Goal: Transaction & Acquisition: Purchase product/service

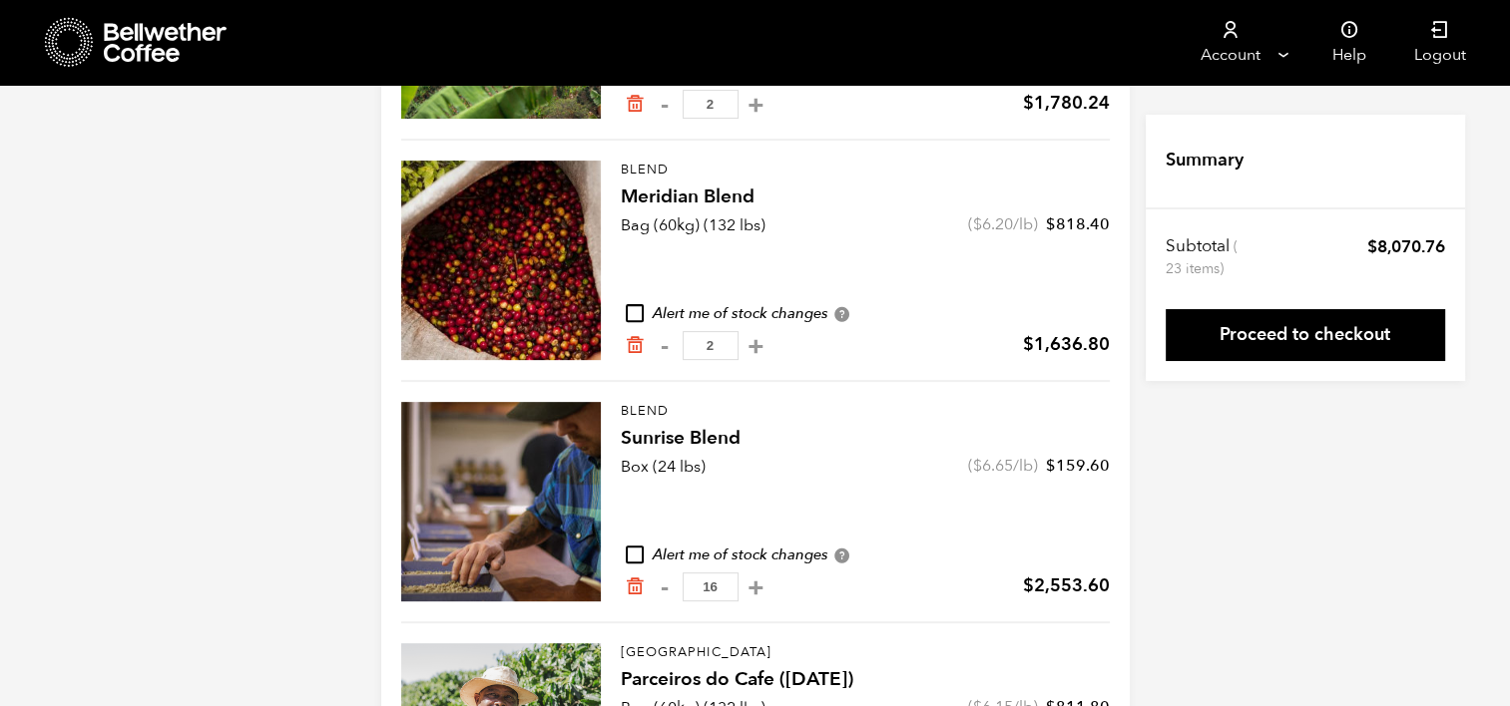
scroll to position [643, 0]
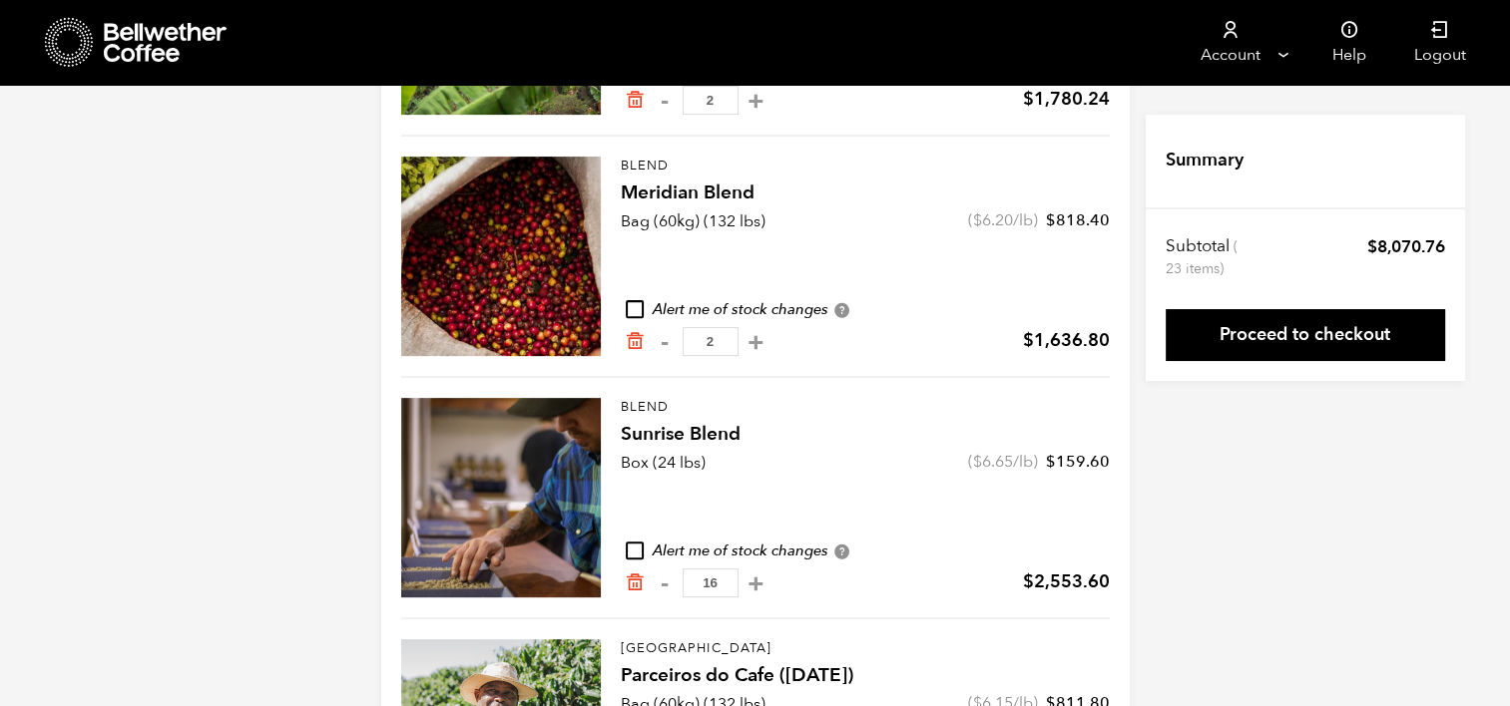
click at [495, 431] on div at bounding box center [501, 498] width 200 height 200
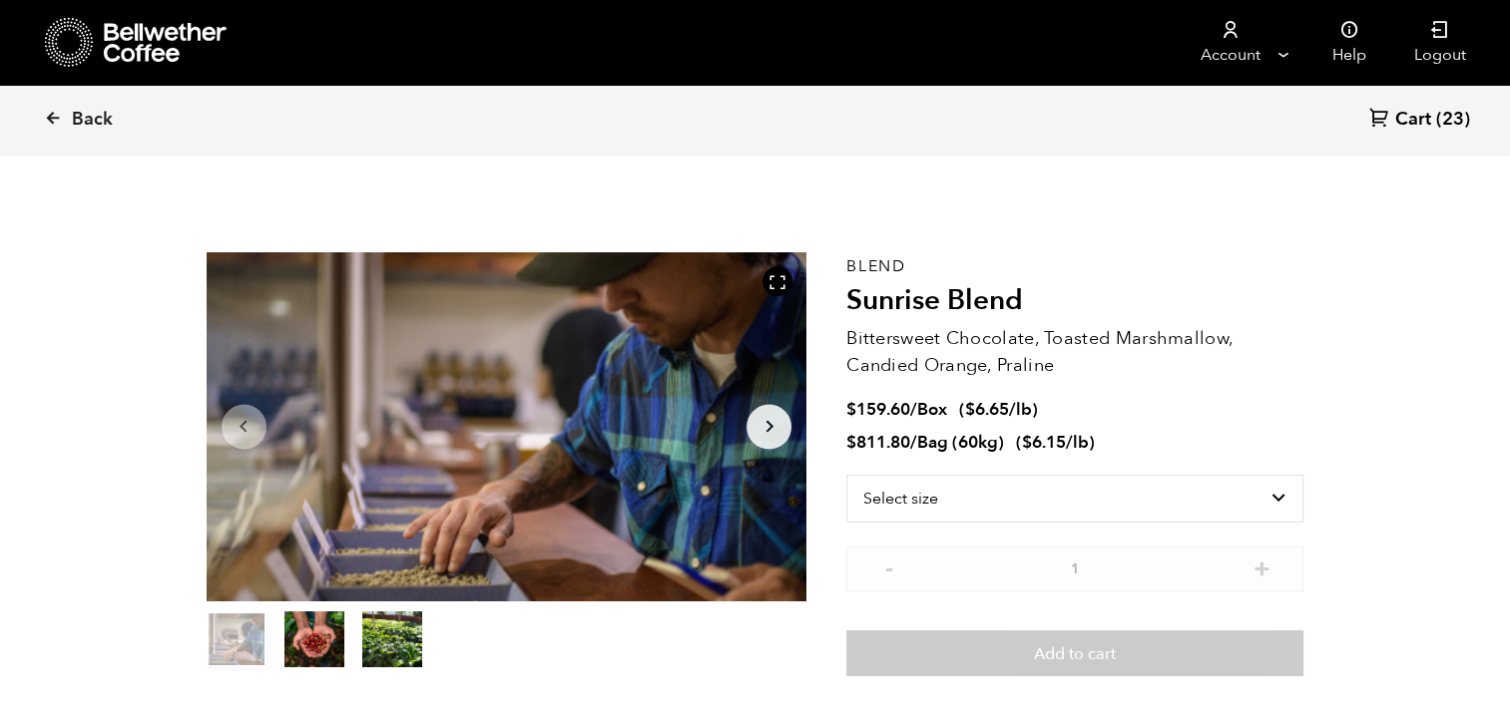
scroll to position [867, 1063]
click at [1277, 501] on select "Select size Bag (60kg) (132 lbs) Box (24 lbs)" at bounding box center [1074, 499] width 457 height 48
click at [1283, 499] on select "Select size Bag (60kg) (132 lbs) Box (24 lbs)" at bounding box center [1074, 499] width 457 height 48
select select "bag-3"
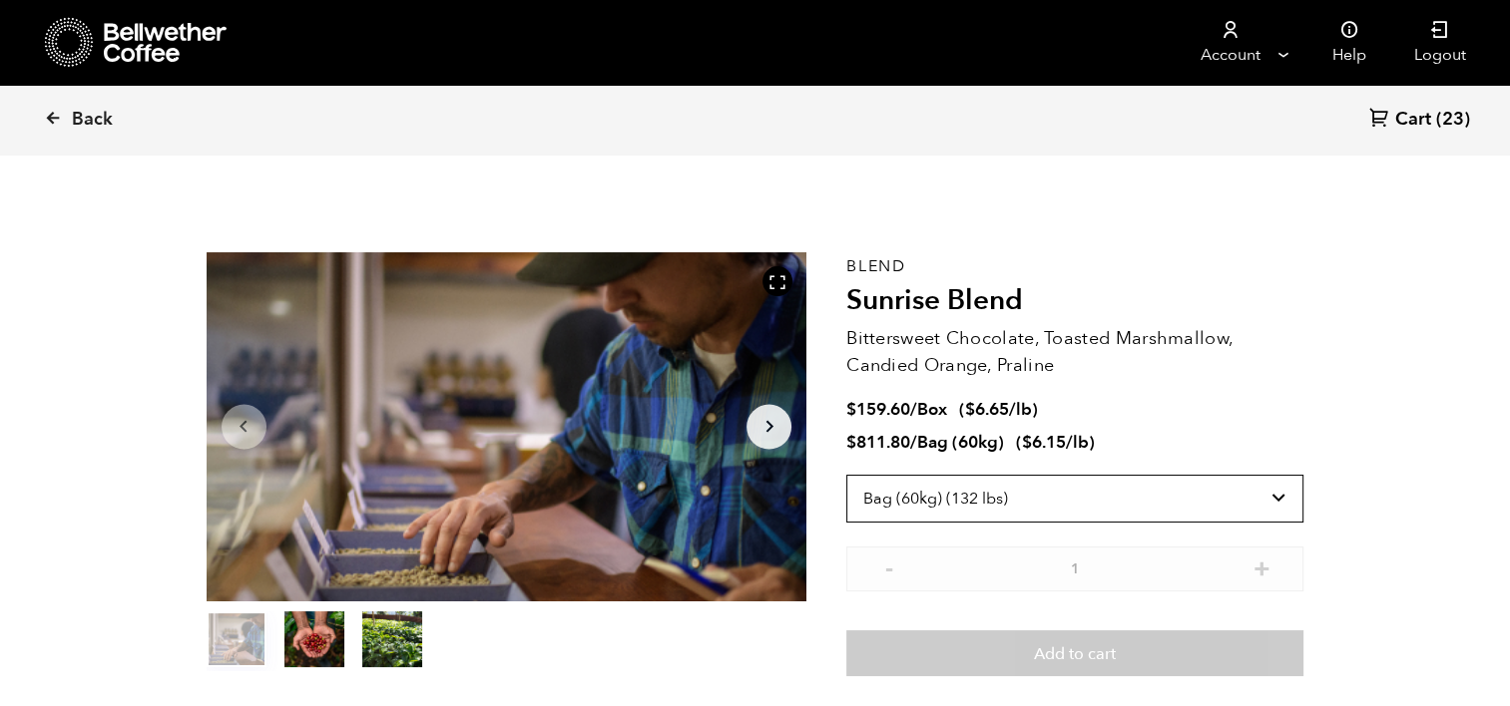
click at [846, 475] on select "Select size Bag (60kg) (132 lbs) Box (24 lbs)" at bounding box center [1074, 499] width 457 height 48
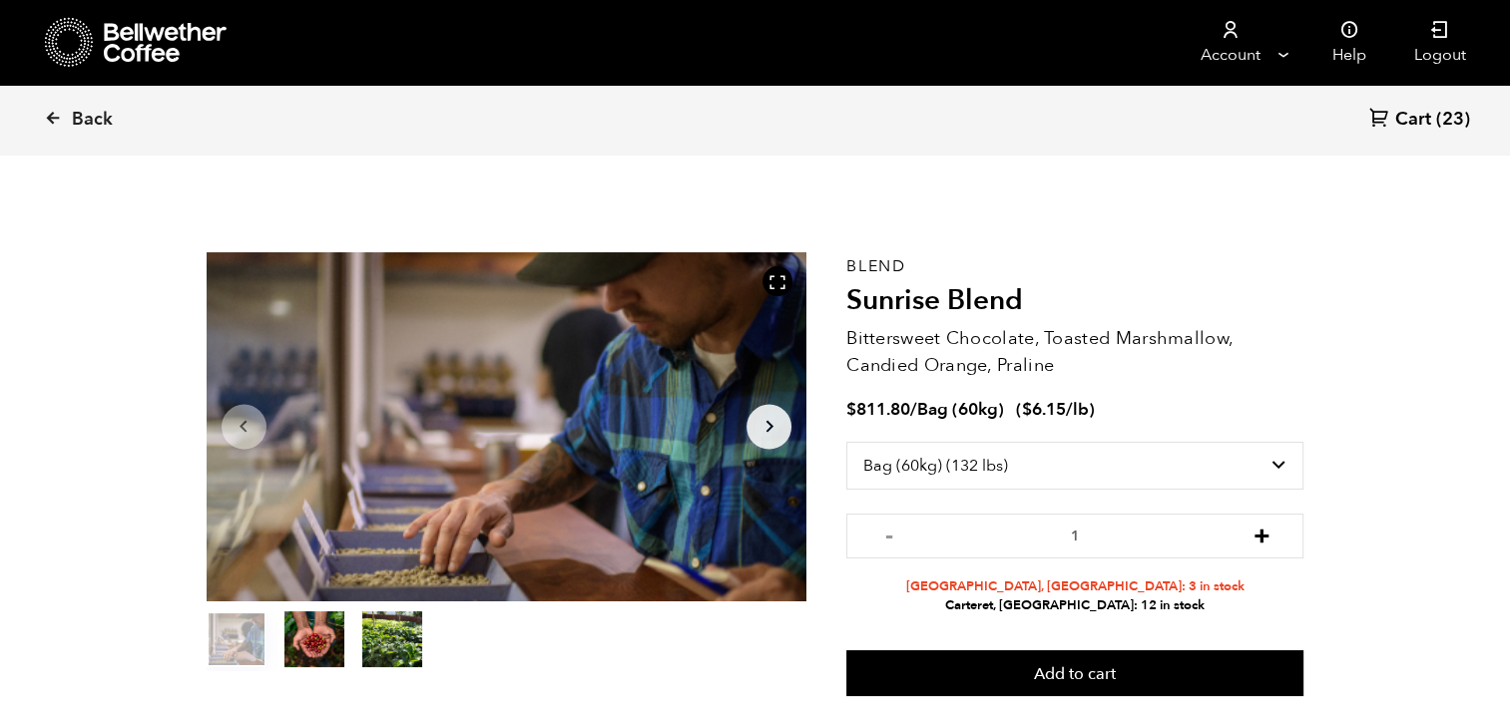
click at [1256, 532] on button "+" at bounding box center [1260, 534] width 25 height 20
type input "3"
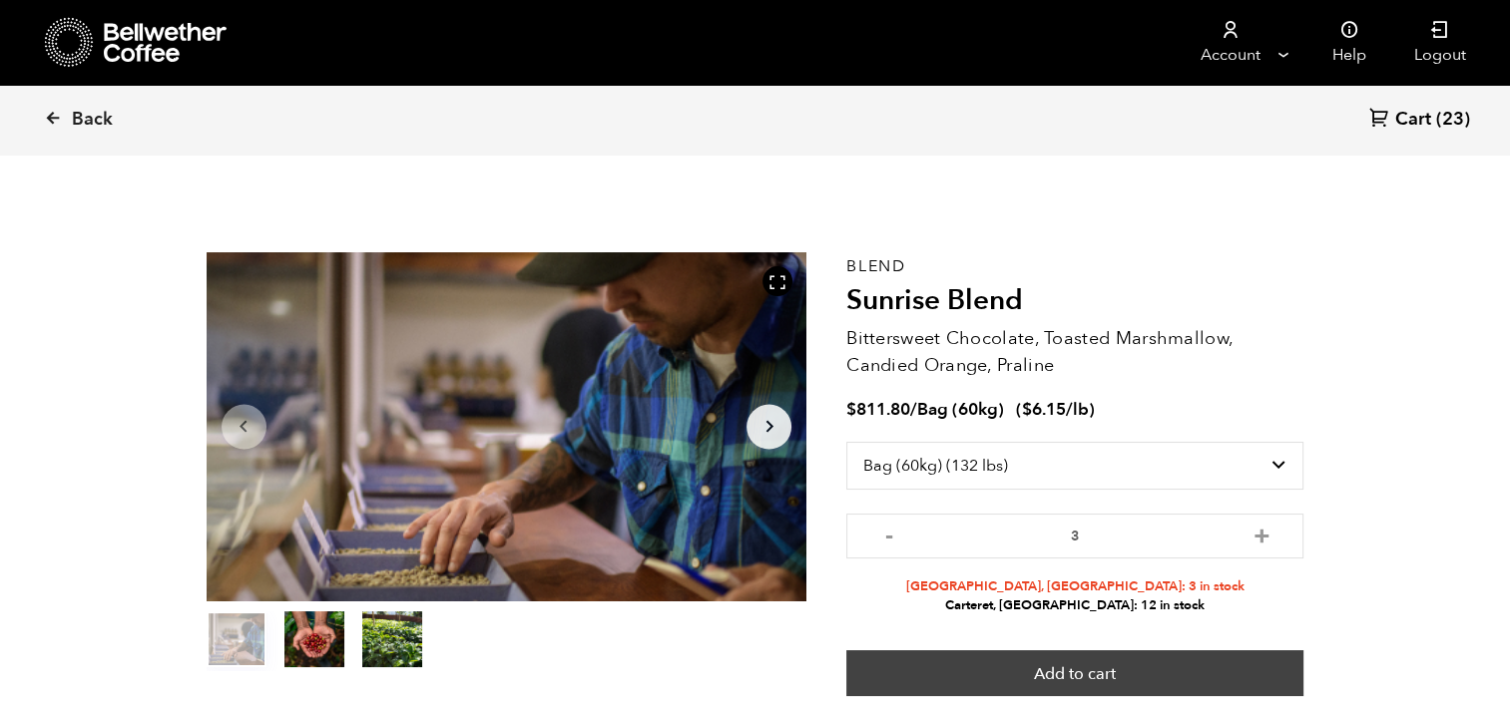
click at [1103, 670] on button "Add to cart" at bounding box center [1074, 674] width 457 height 46
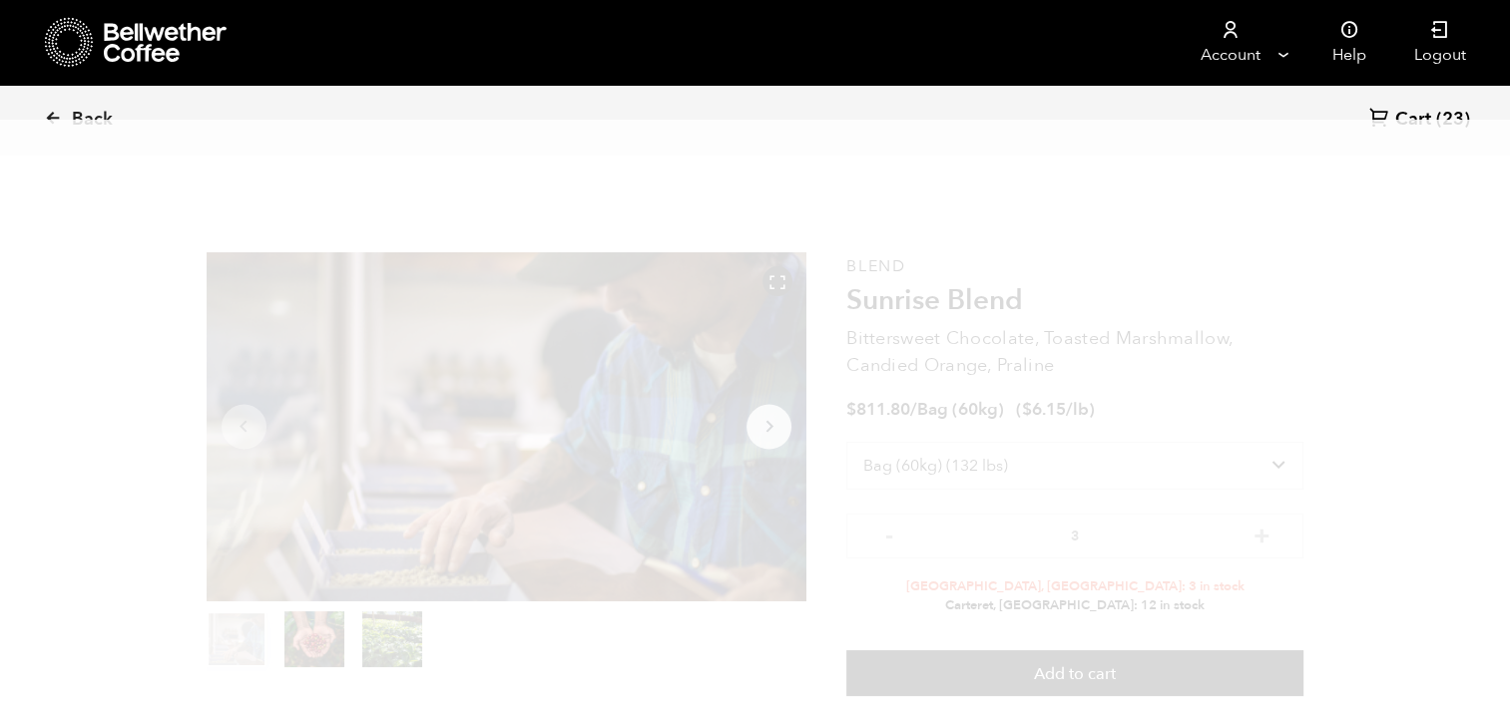
click at [1403, 117] on span "Cart" at bounding box center [1413, 120] width 36 height 24
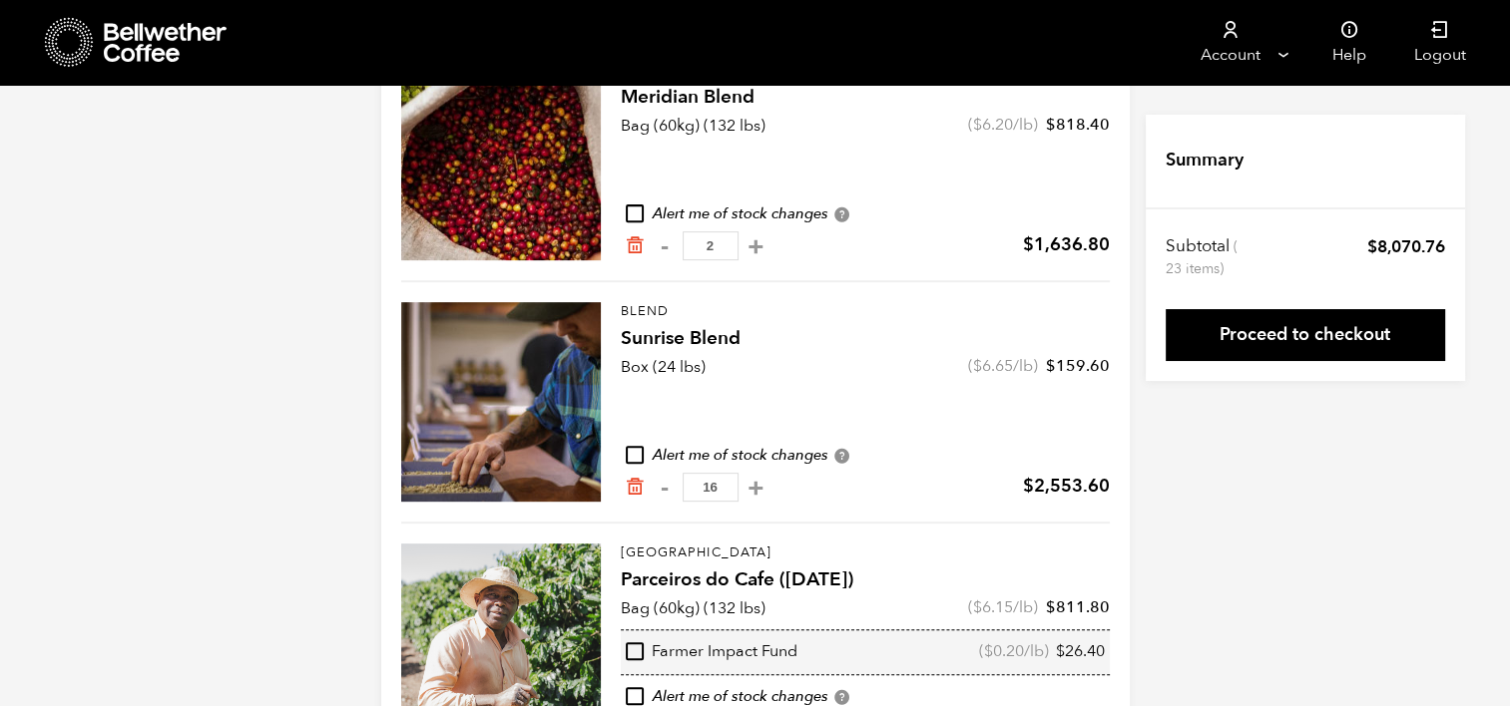
scroll to position [742, 0]
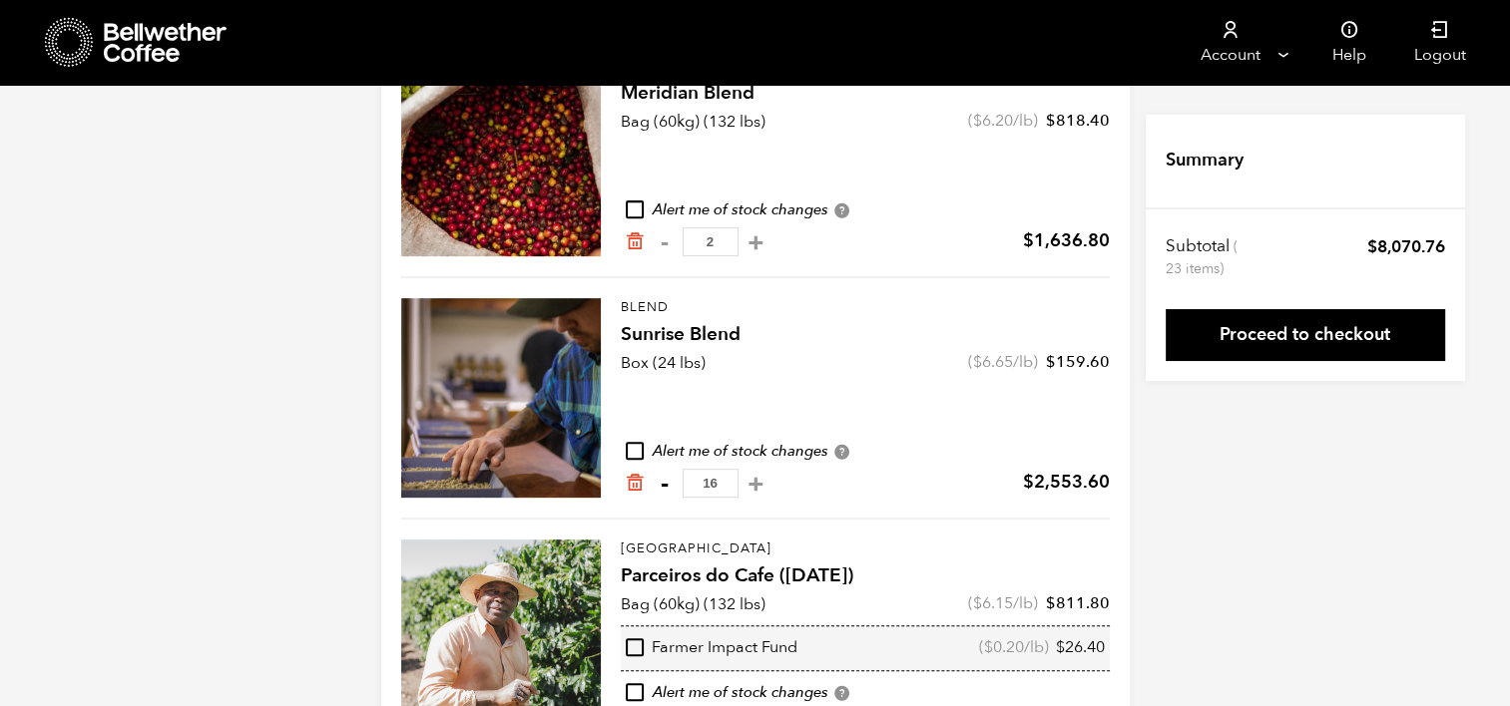
click at [666, 488] on button "-" at bounding box center [665, 484] width 25 height 20
type input "15"
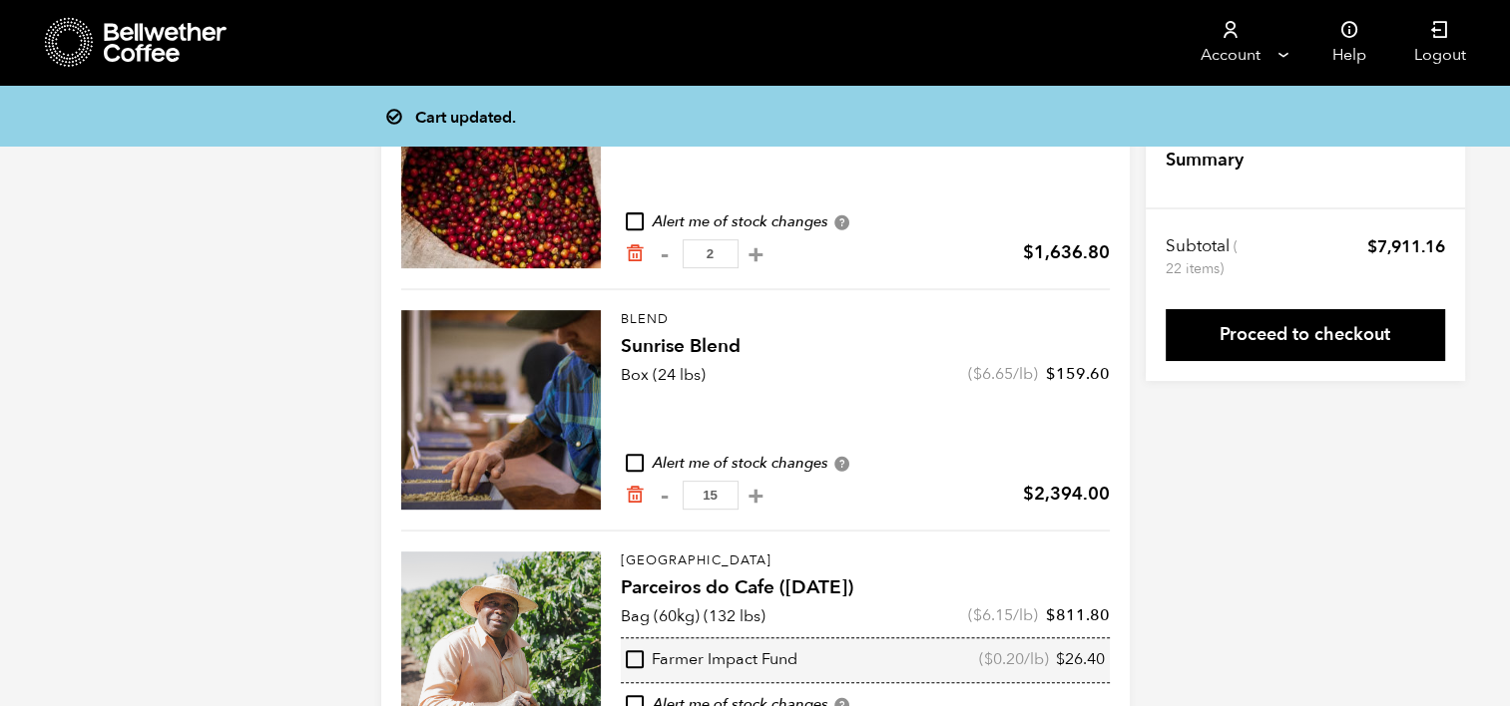
scroll to position [729, 0]
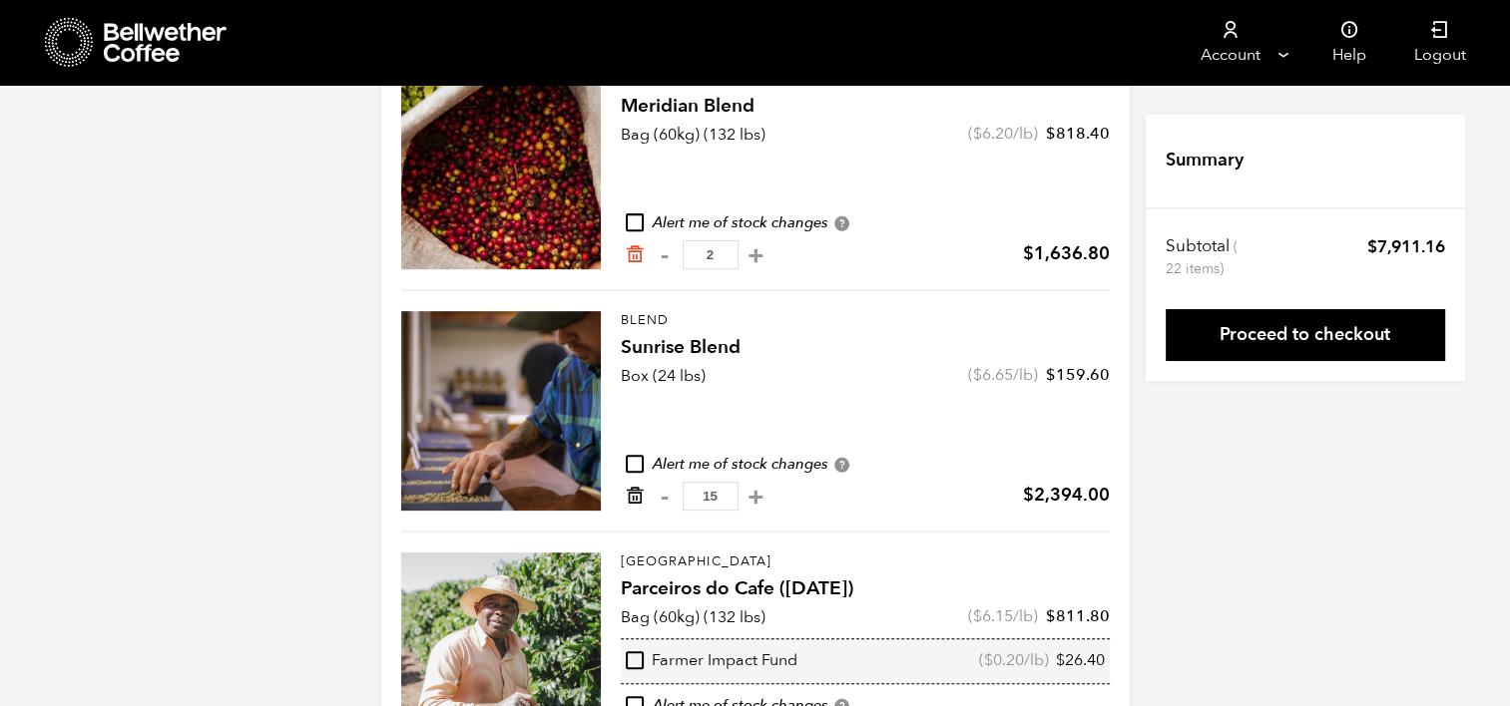
click at [632, 494] on icon "Remove from cart" at bounding box center [635, 496] width 20 height 20
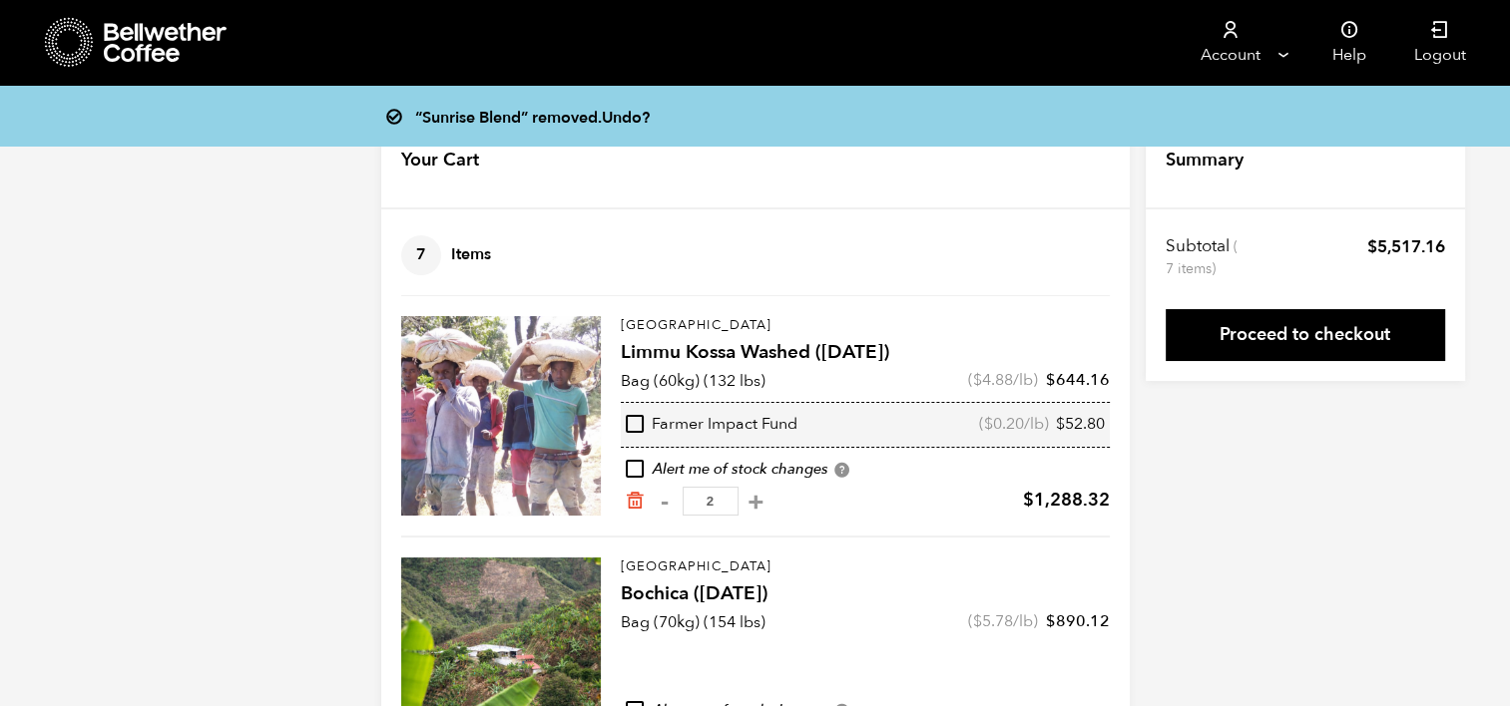
click at [458, 128] on div "“Sunrise Blend” removed. Undo?" at bounding box center [769, 116] width 748 height 28
click at [634, 113] on link "Undo?" at bounding box center [626, 118] width 48 height 22
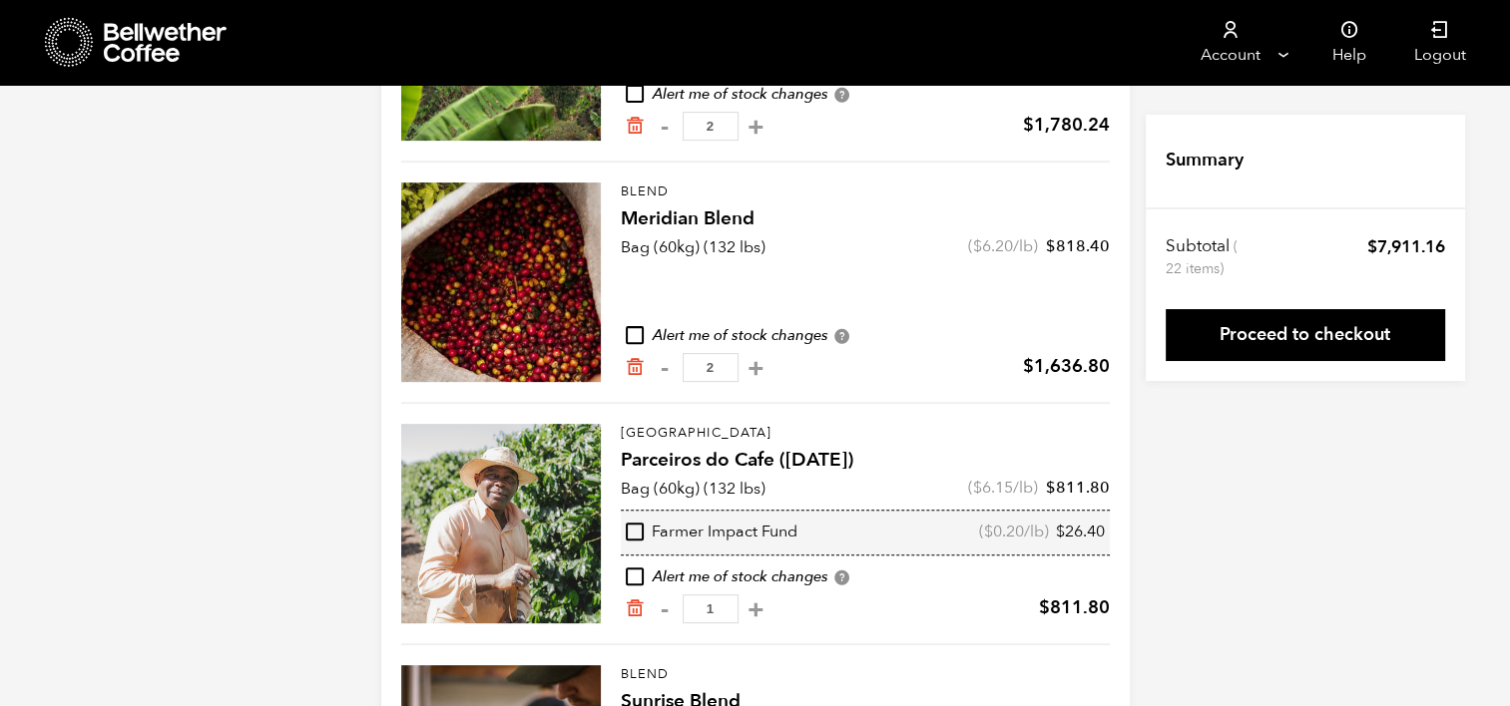
scroll to position [824, 0]
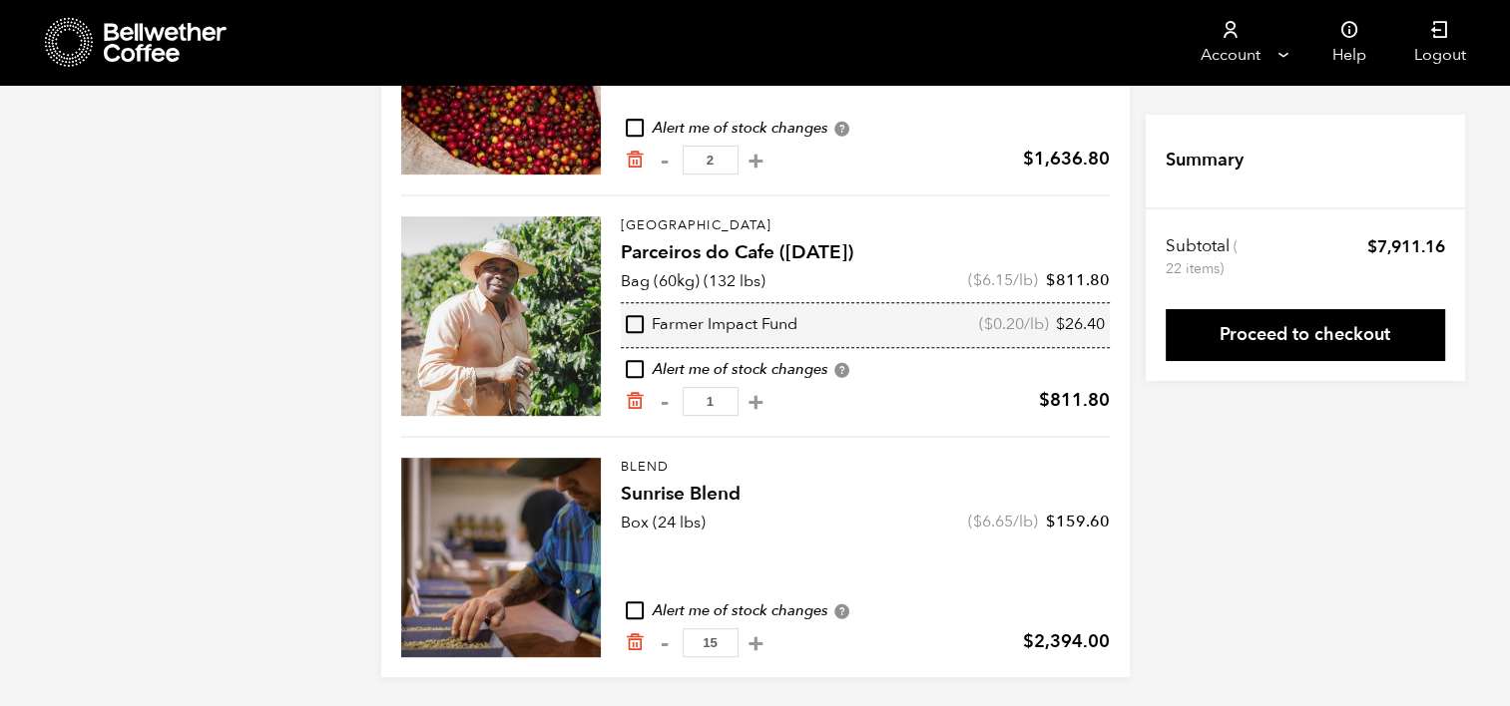
click at [501, 557] on div at bounding box center [501, 558] width 200 height 200
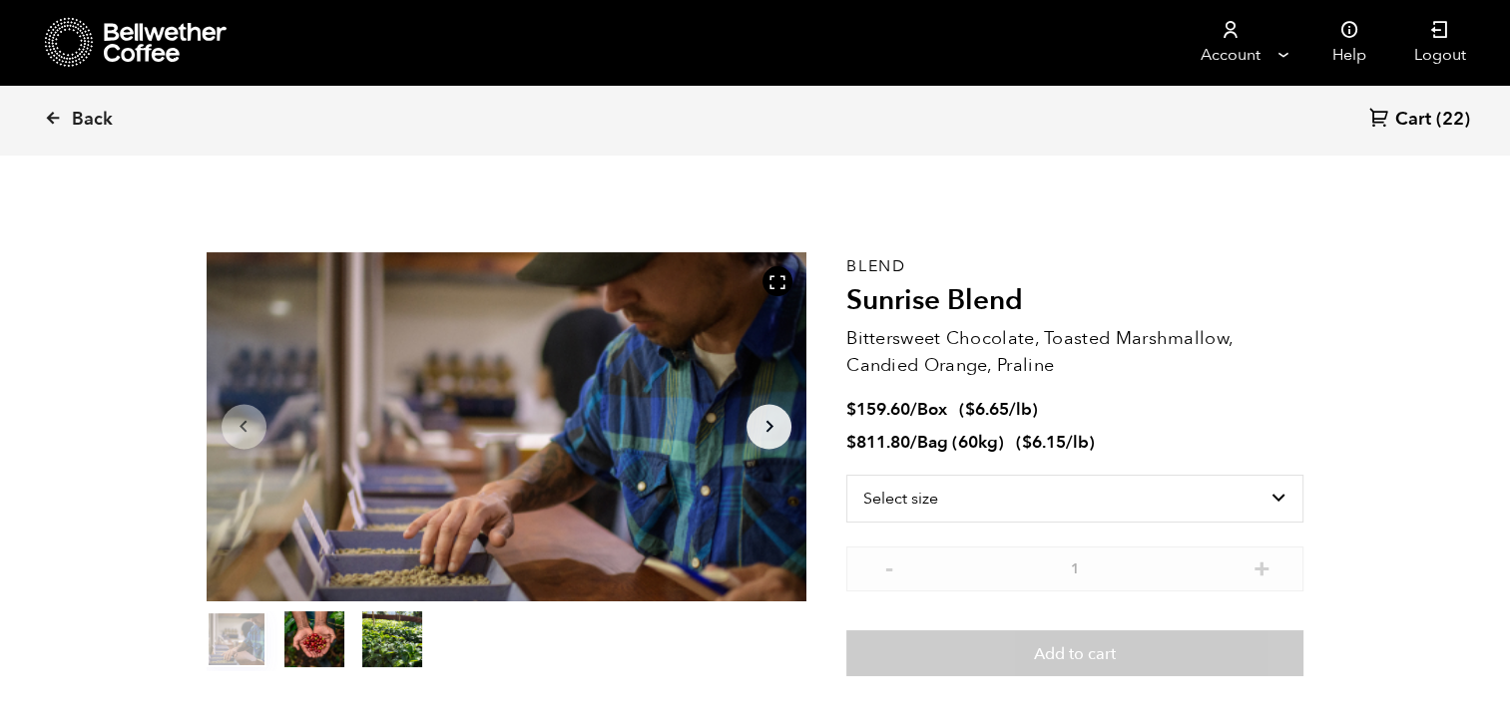
scroll to position [867, 1063]
click at [1282, 495] on select "Select size Bag (60kg) (132 lbs) Box (24 lbs)" at bounding box center [1074, 499] width 457 height 48
select select "bag-3"
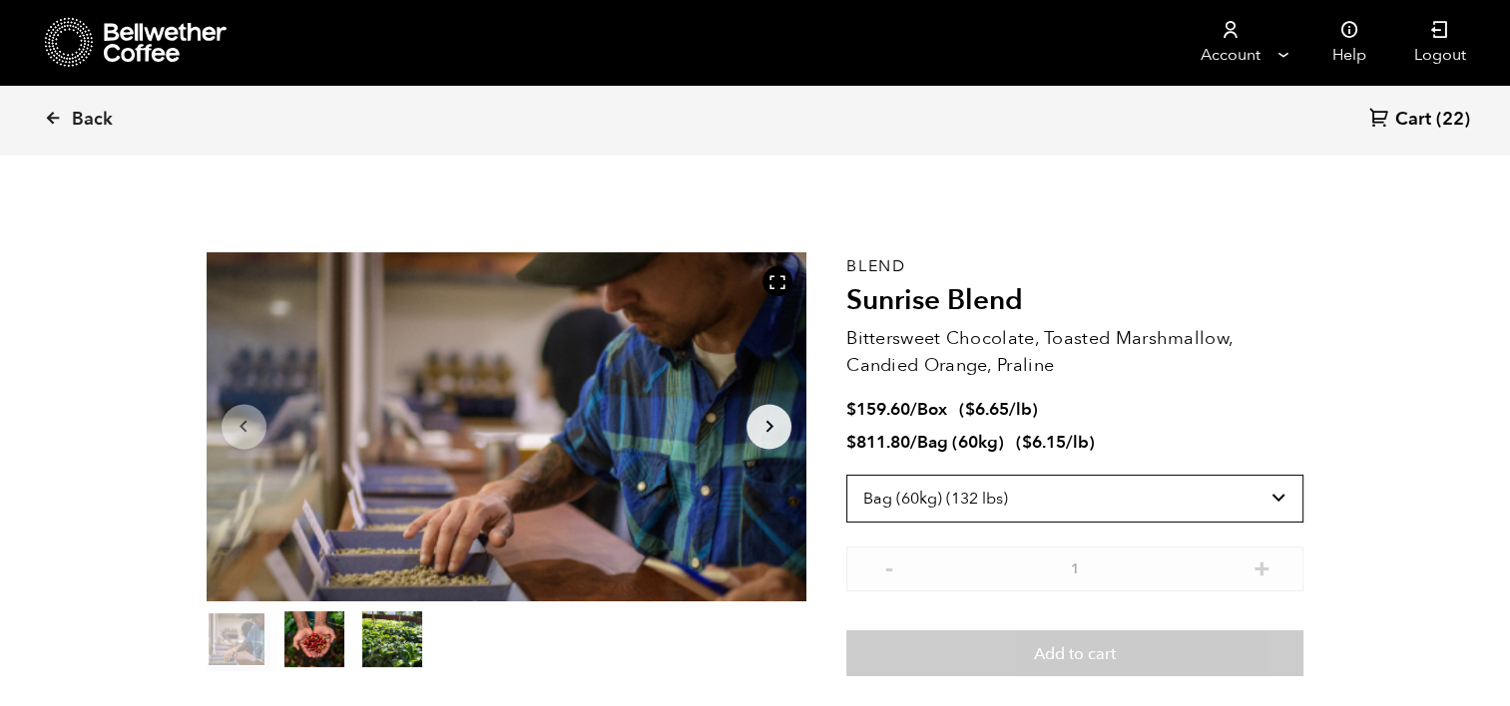
click at [846, 475] on select "Select size Bag (60kg) (132 lbs) Box (24 lbs)" at bounding box center [1074, 499] width 457 height 48
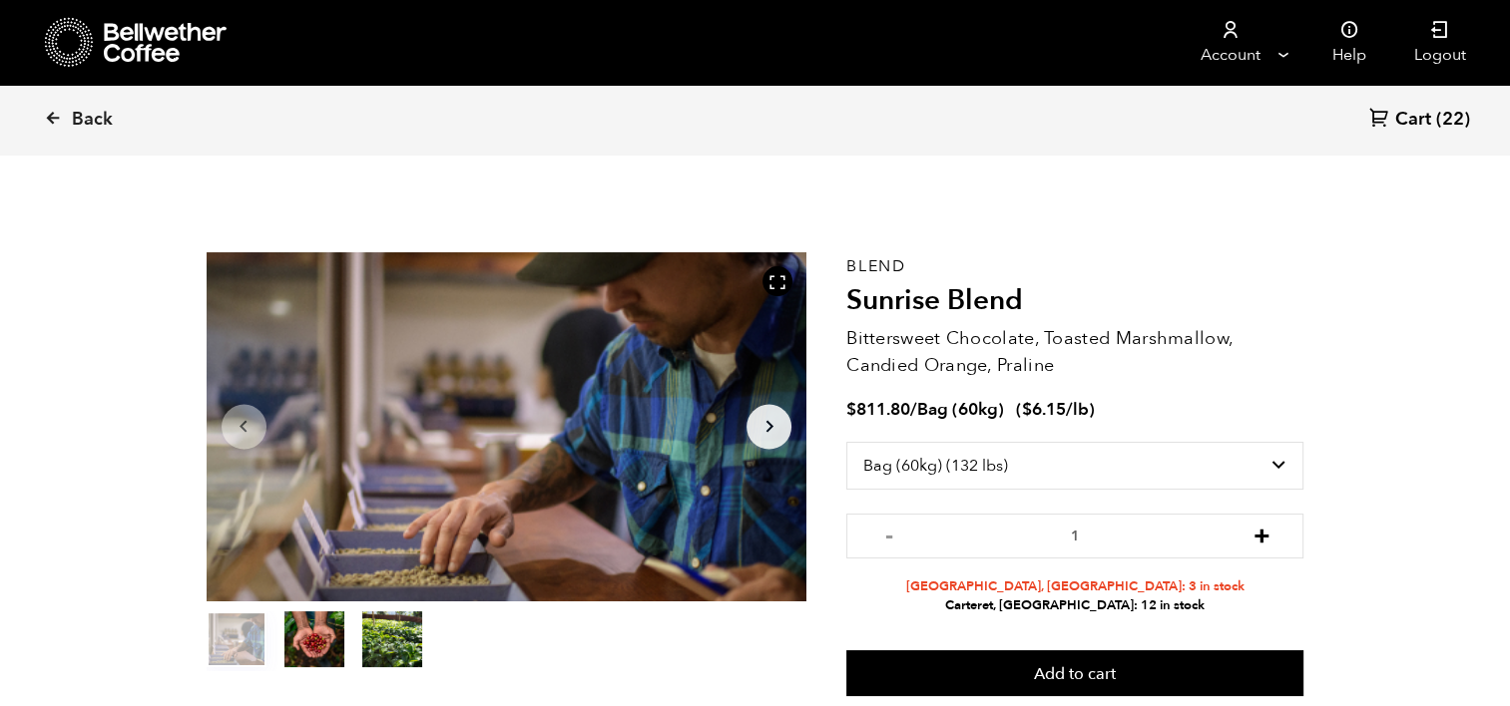
click at [1270, 535] on button "+" at bounding box center [1260, 534] width 25 height 20
type input "3"
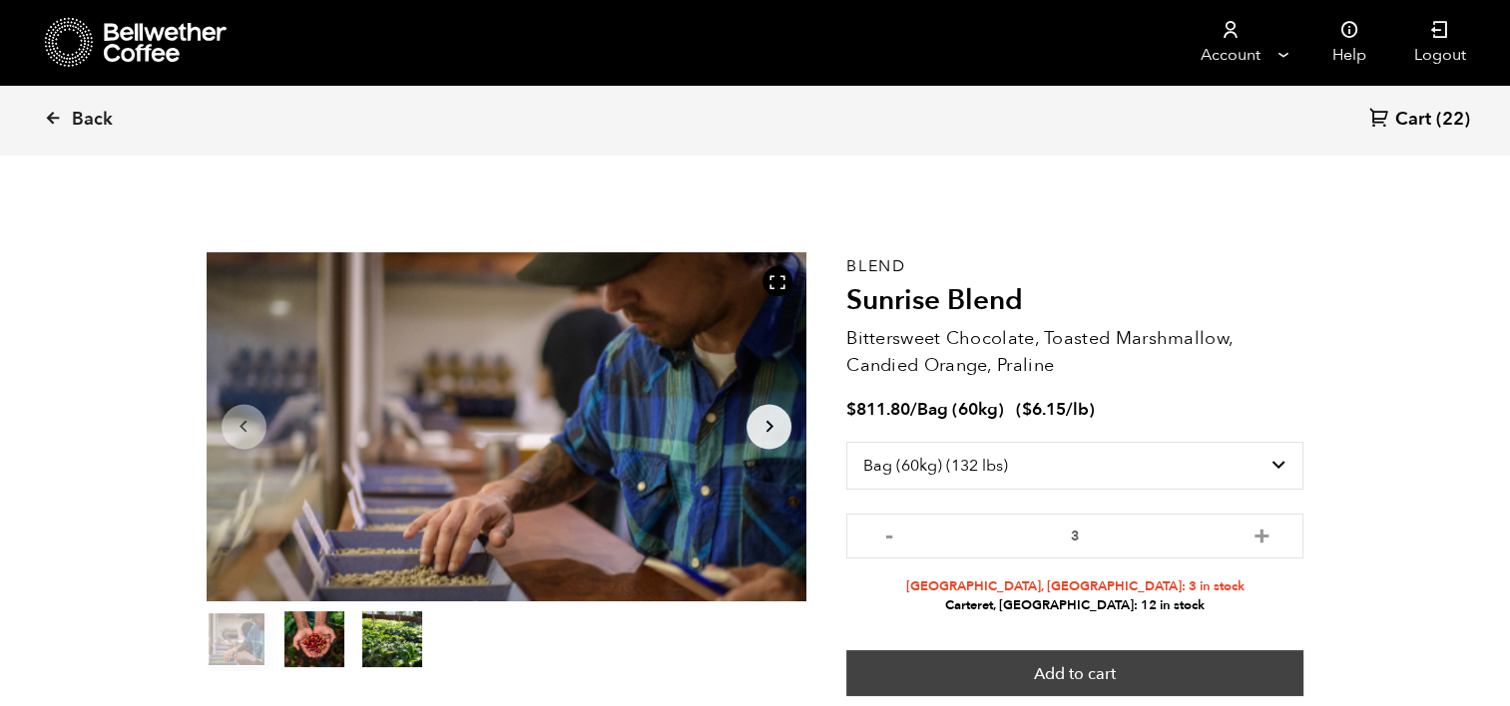
click at [1137, 682] on button "Add to cart" at bounding box center [1074, 674] width 457 height 46
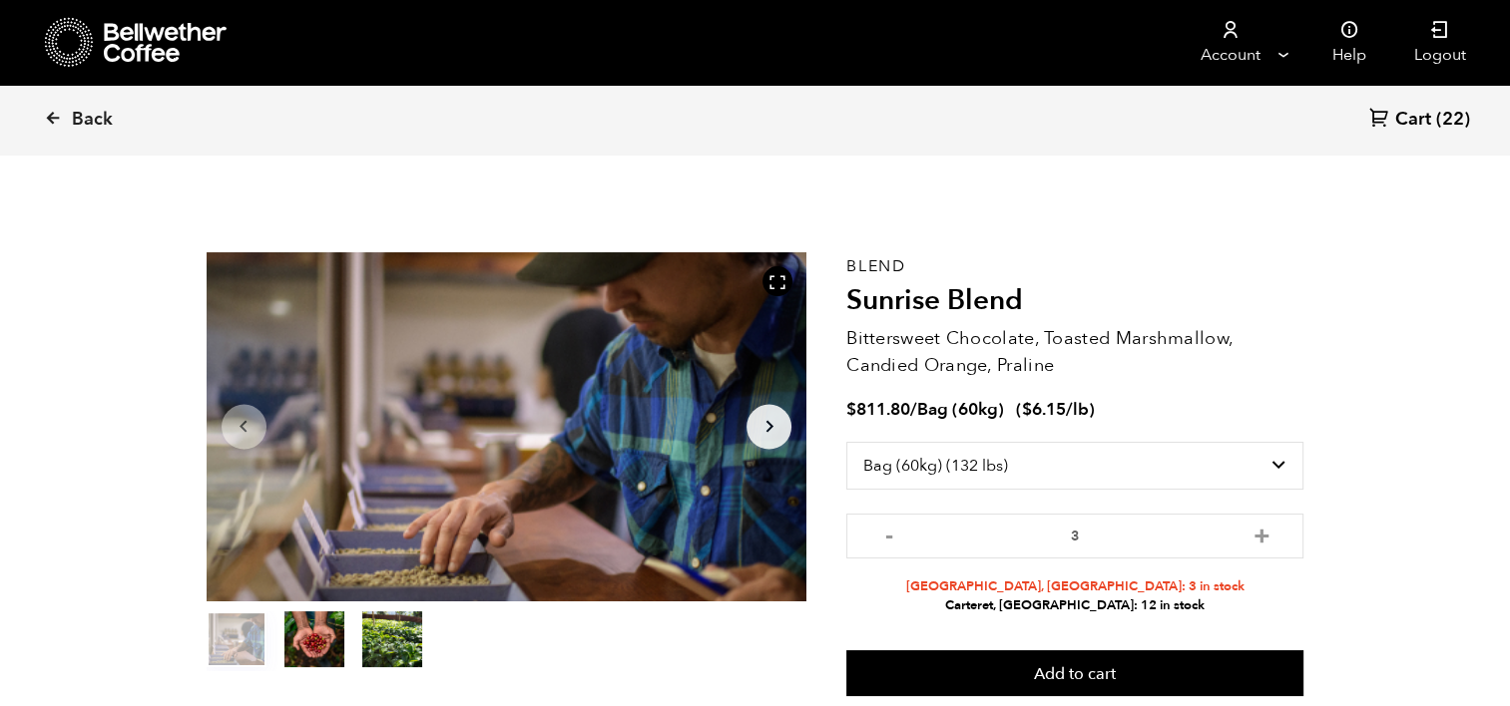
drag, startPoint x: 78, startPoint y: 120, endPoint x: 37, endPoint y: 118, distance: 41.0
click at [37, 118] on div "Back Cart (22)" at bounding box center [755, 120] width 1510 height 70
click at [85, 123] on span "Back" at bounding box center [92, 120] width 41 height 24
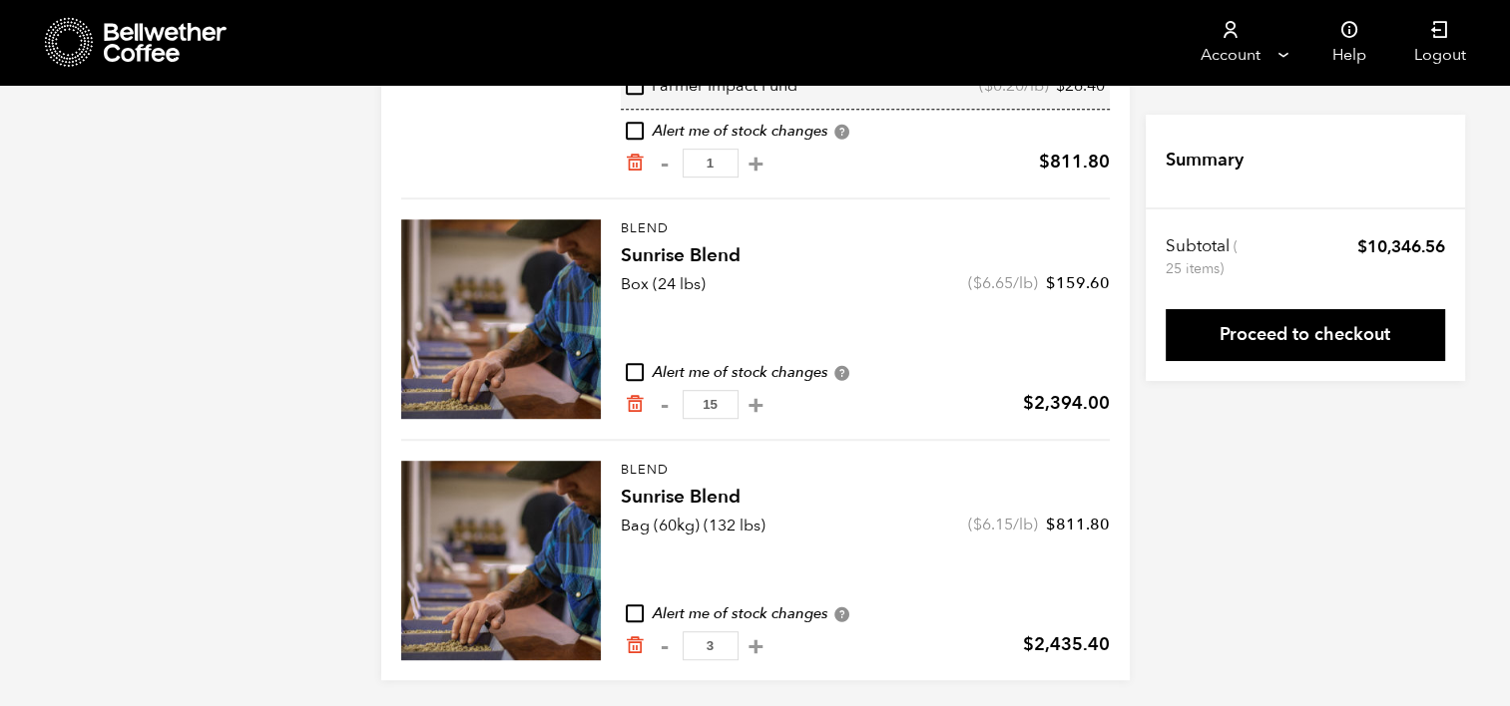
scroll to position [1066, 0]
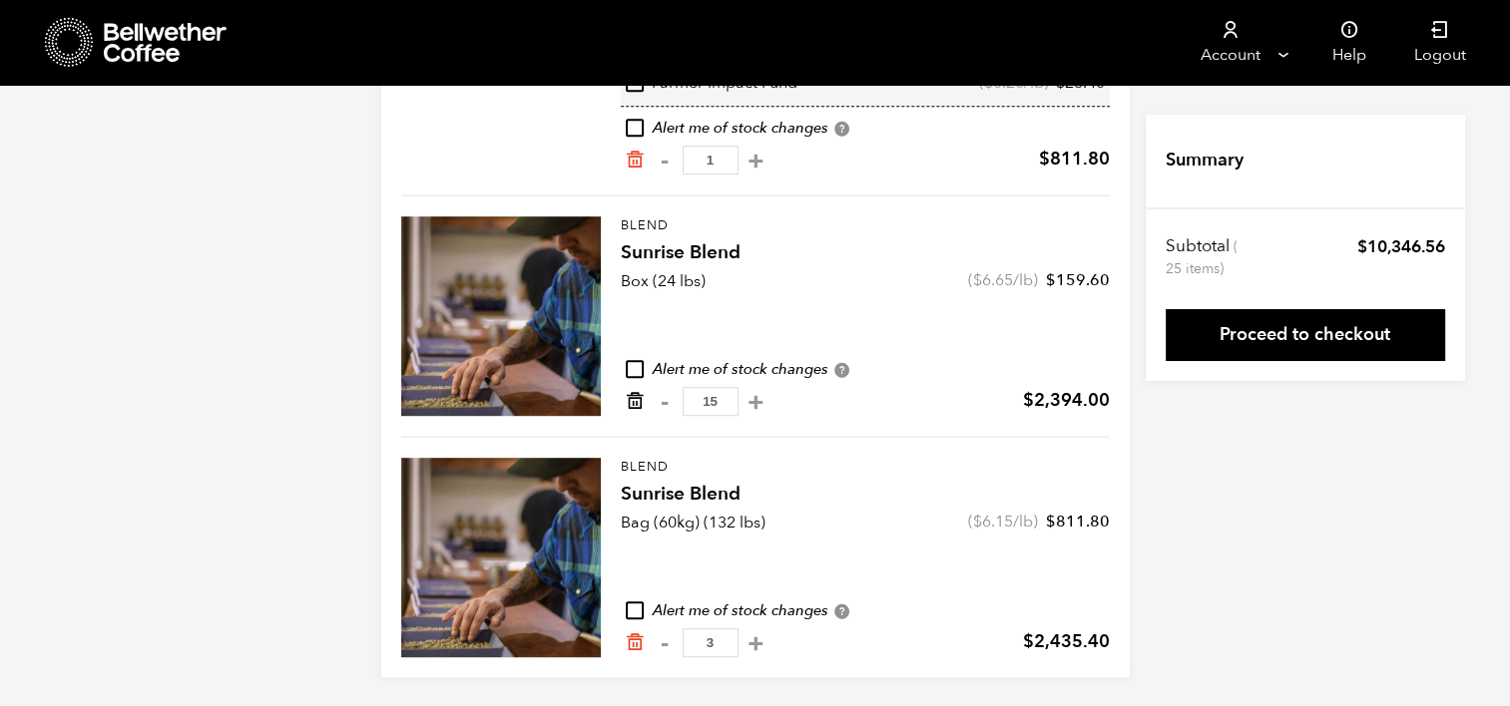
click at [633, 403] on icon "Remove from cart" at bounding box center [635, 401] width 20 height 20
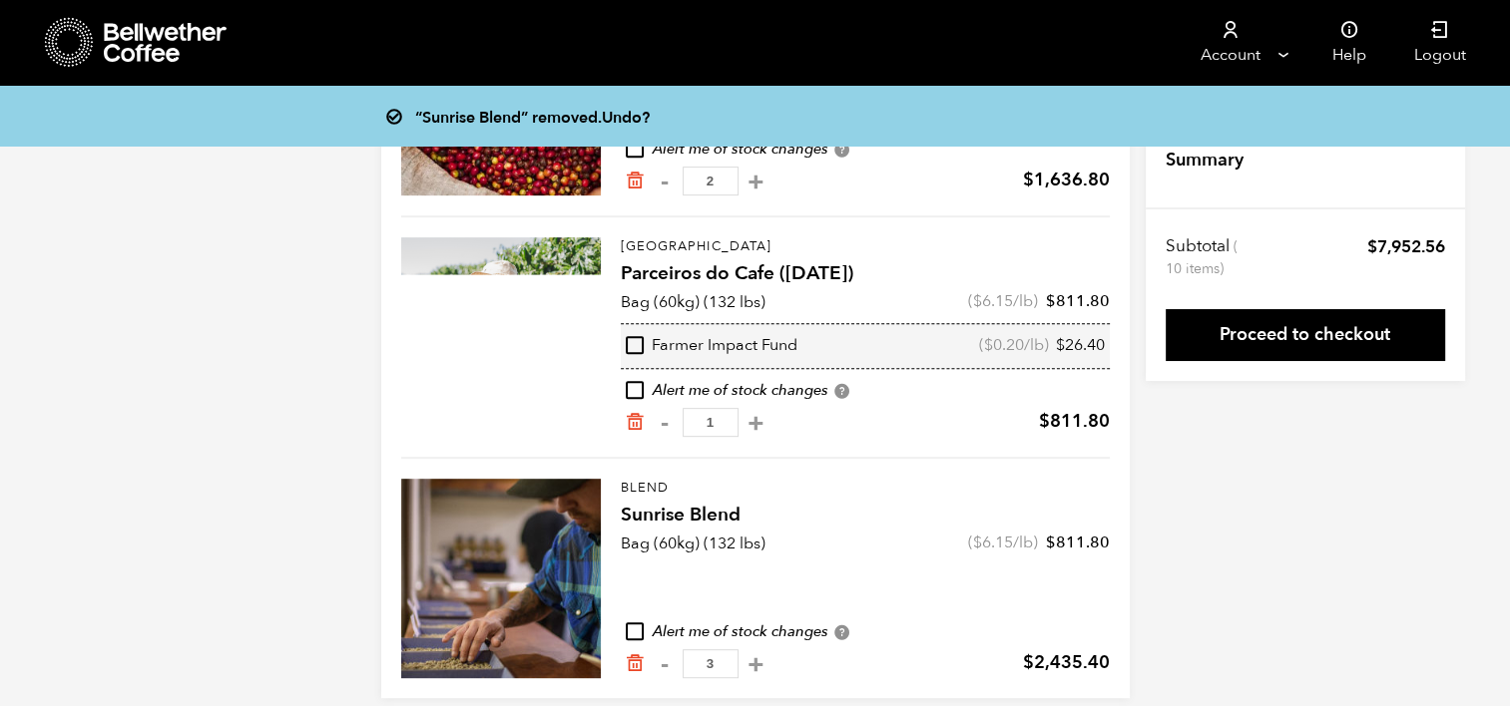
scroll to position [824, 0]
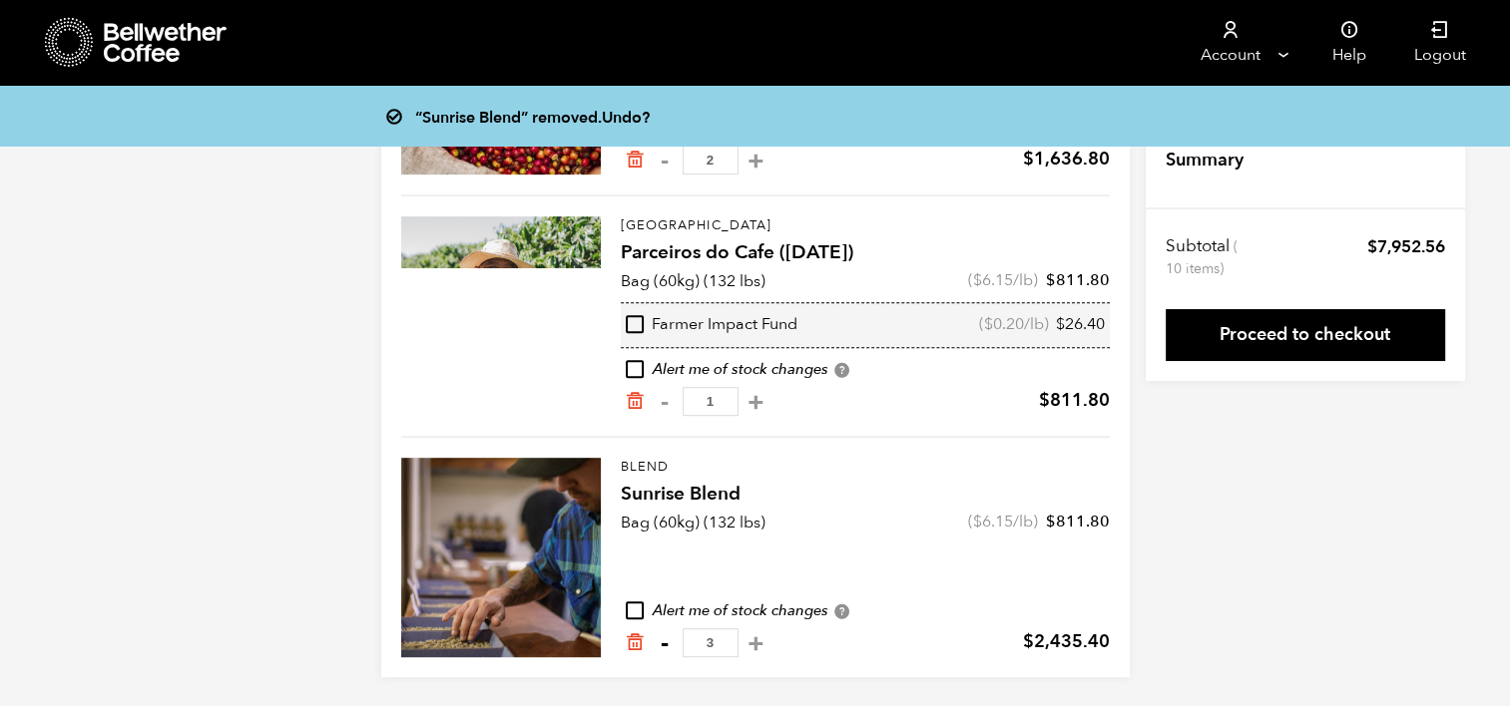
click at [666, 643] on button "-" at bounding box center [665, 644] width 25 height 20
type input "2"
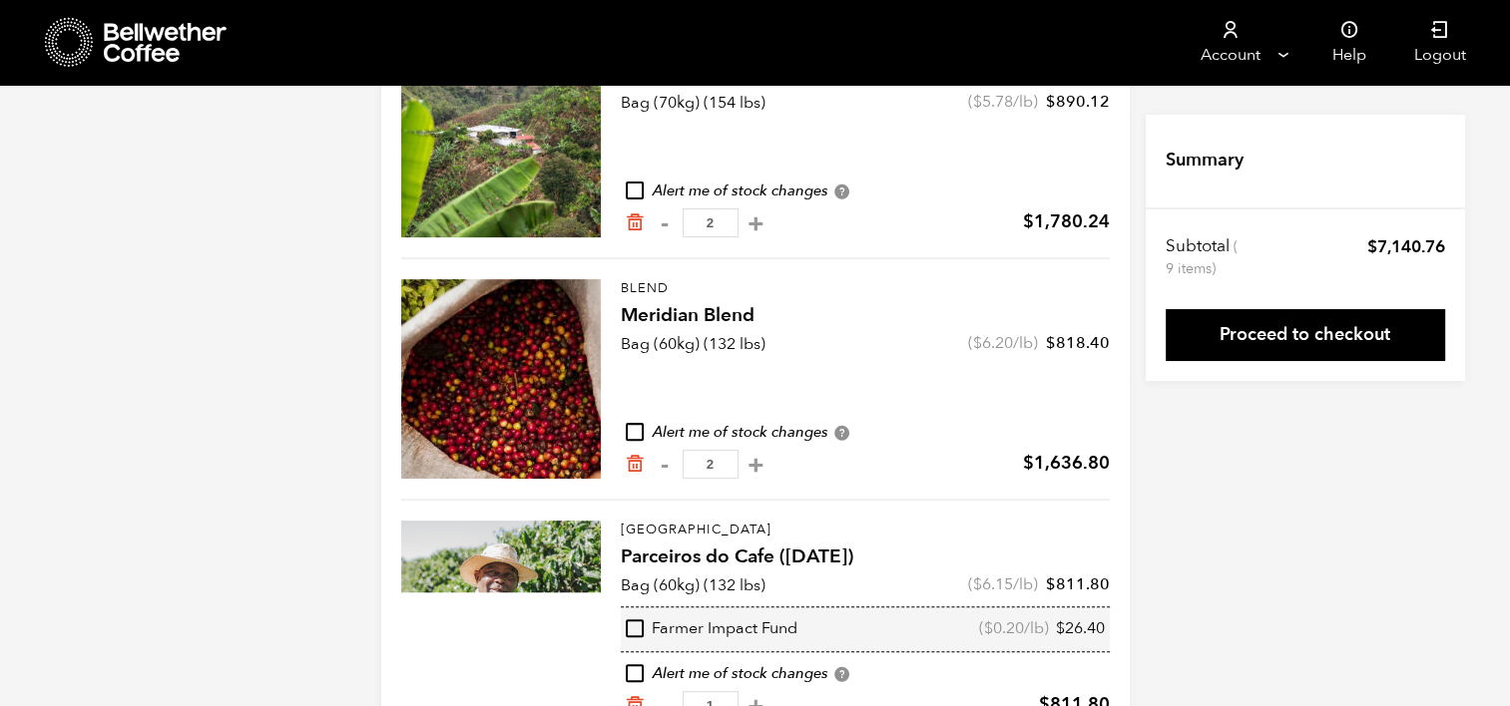
scroll to position [518, 0]
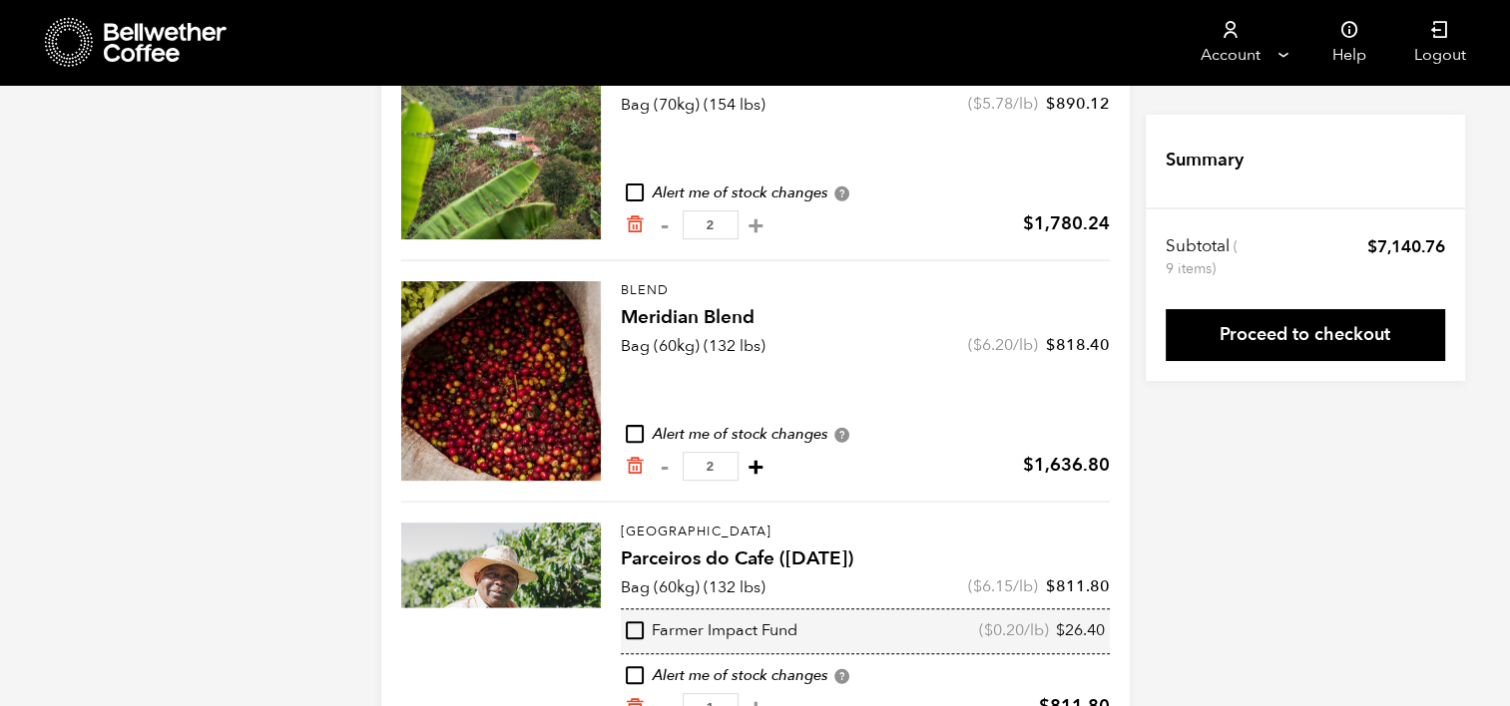
click at [766, 469] on button "+" at bounding box center [755, 467] width 25 height 20
type input "3"
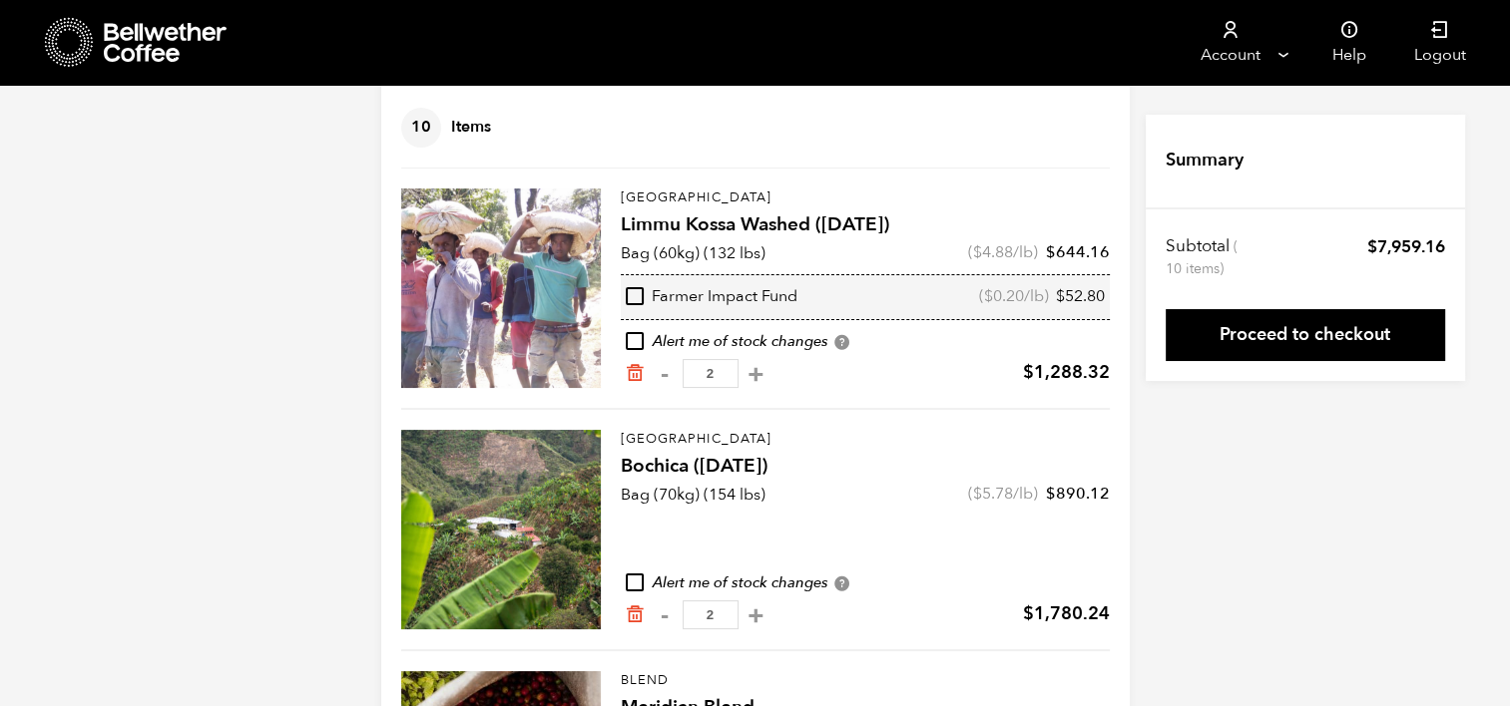
scroll to position [124, 0]
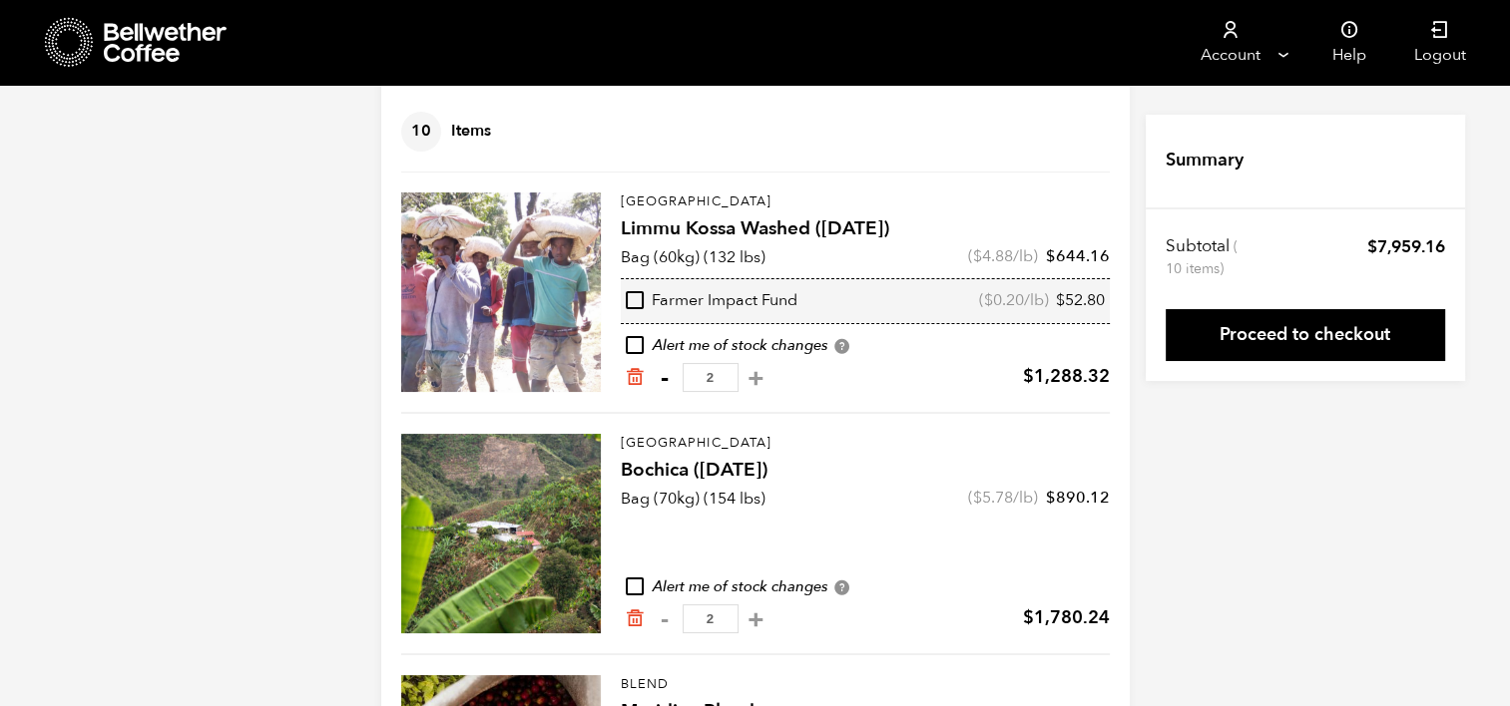
click at [663, 385] on button "-" at bounding box center [665, 378] width 25 height 20
type input "1"
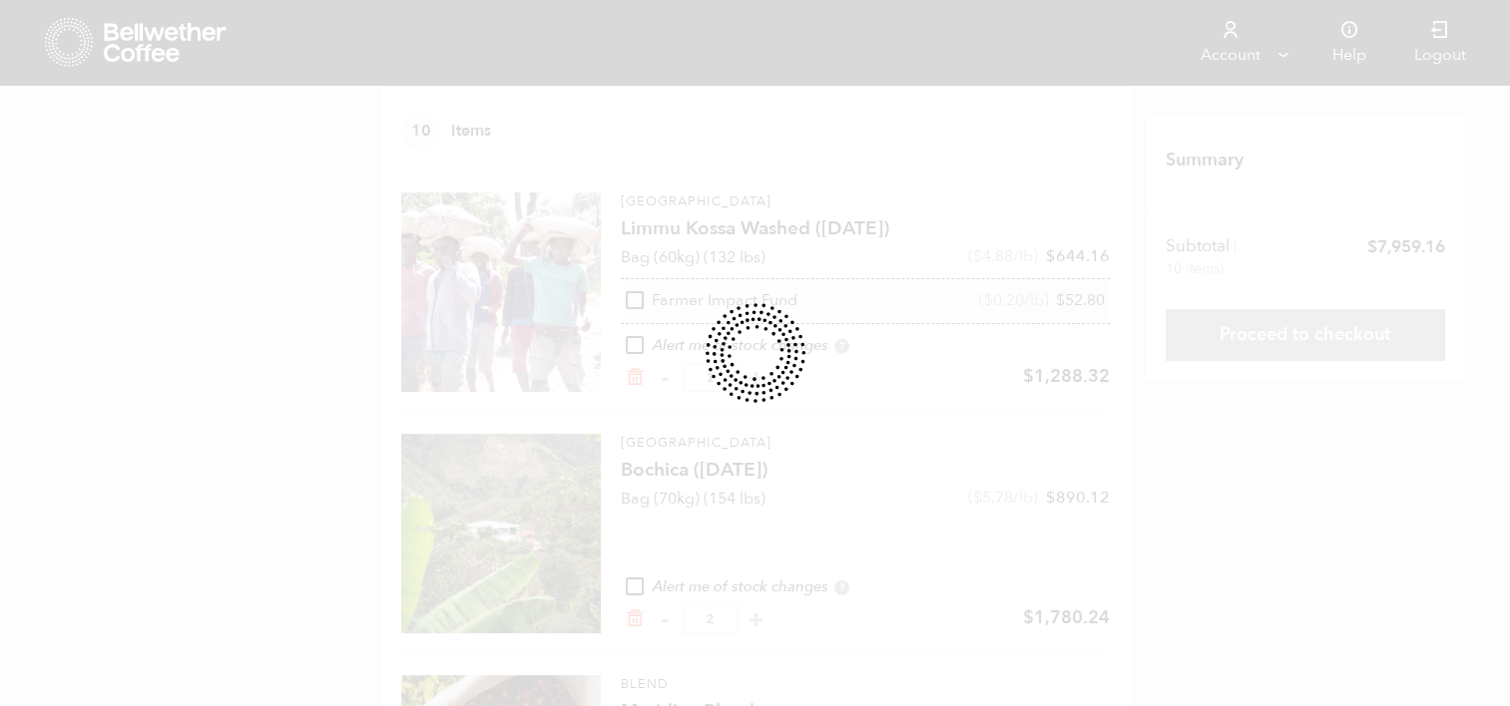
click at [893, 275] on div at bounding box center [755, 353] width 1510 height 706
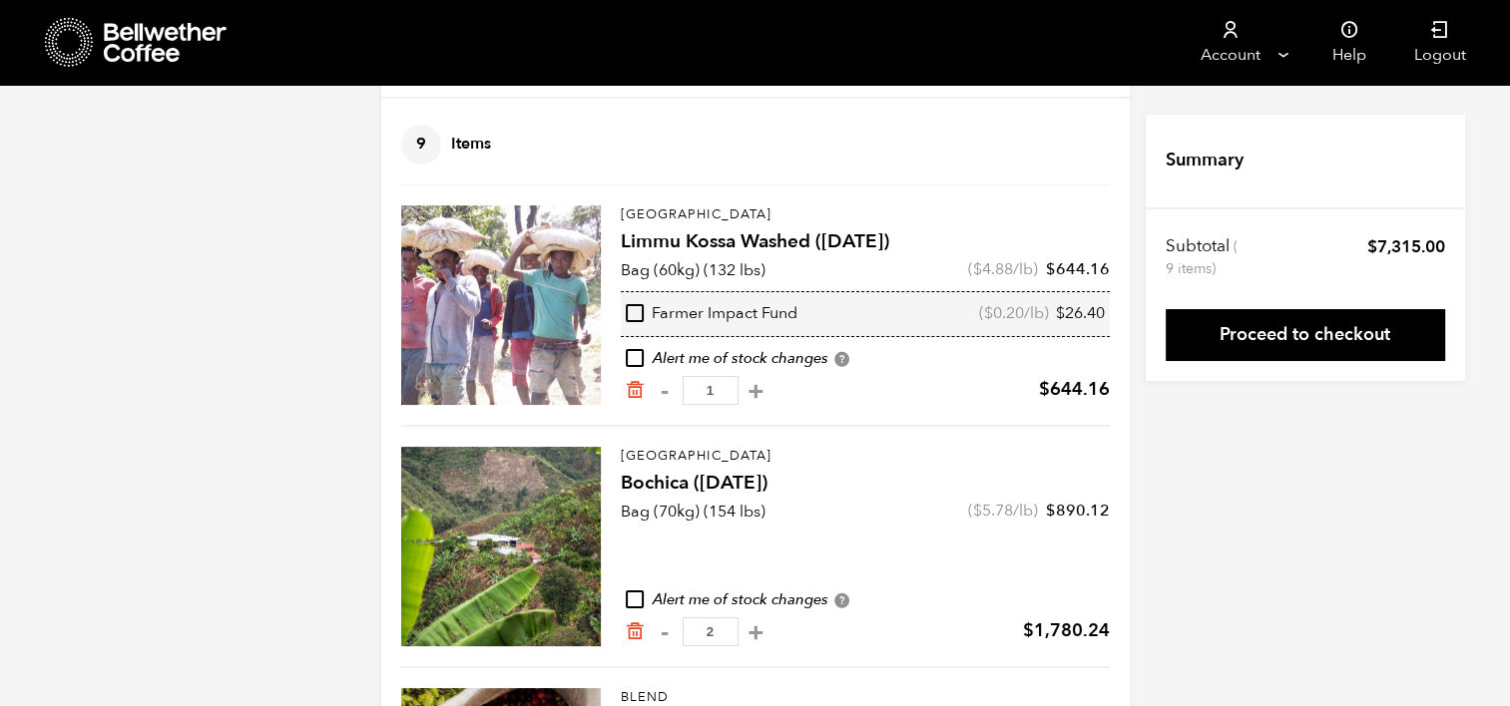
scroll to position [0, 0]
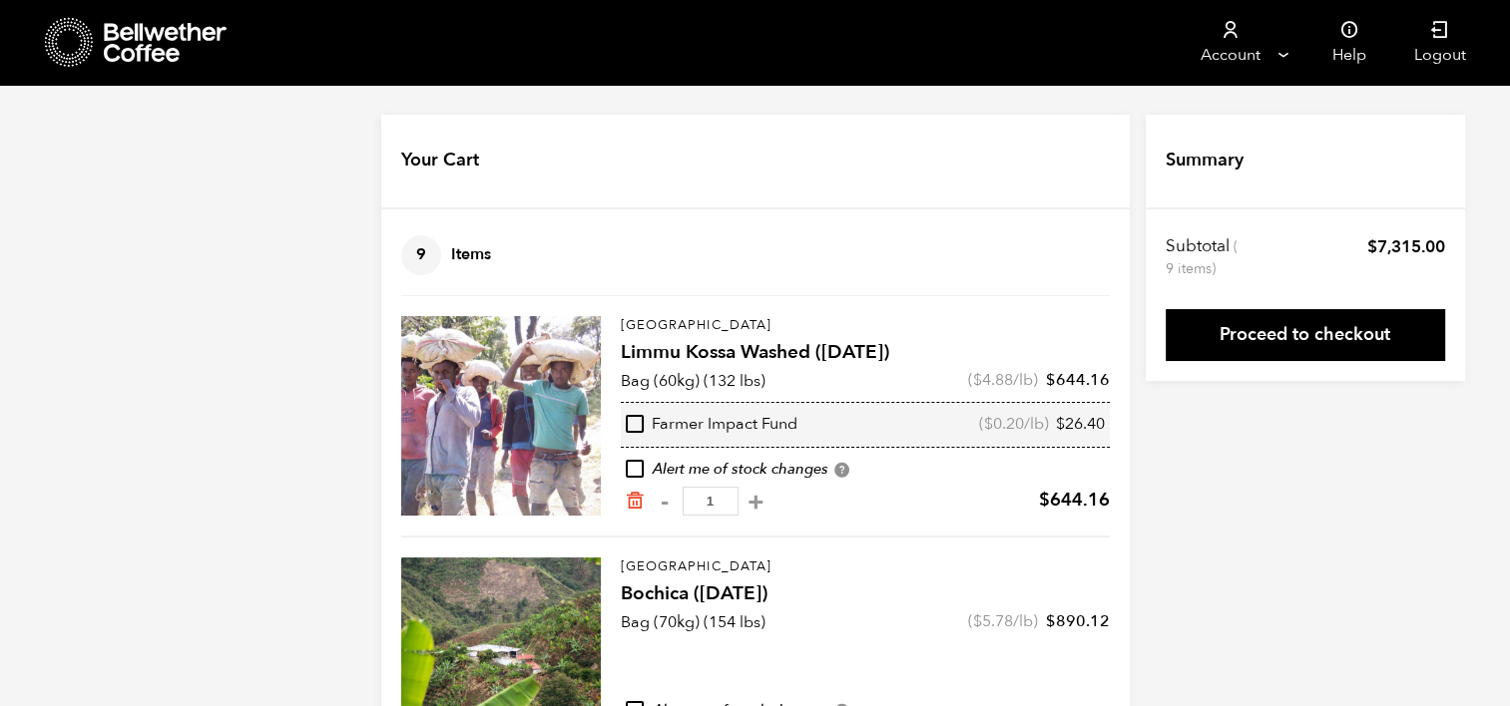
click at [90, 63] on icon at bounding box center [69, 42] width 49 height 51
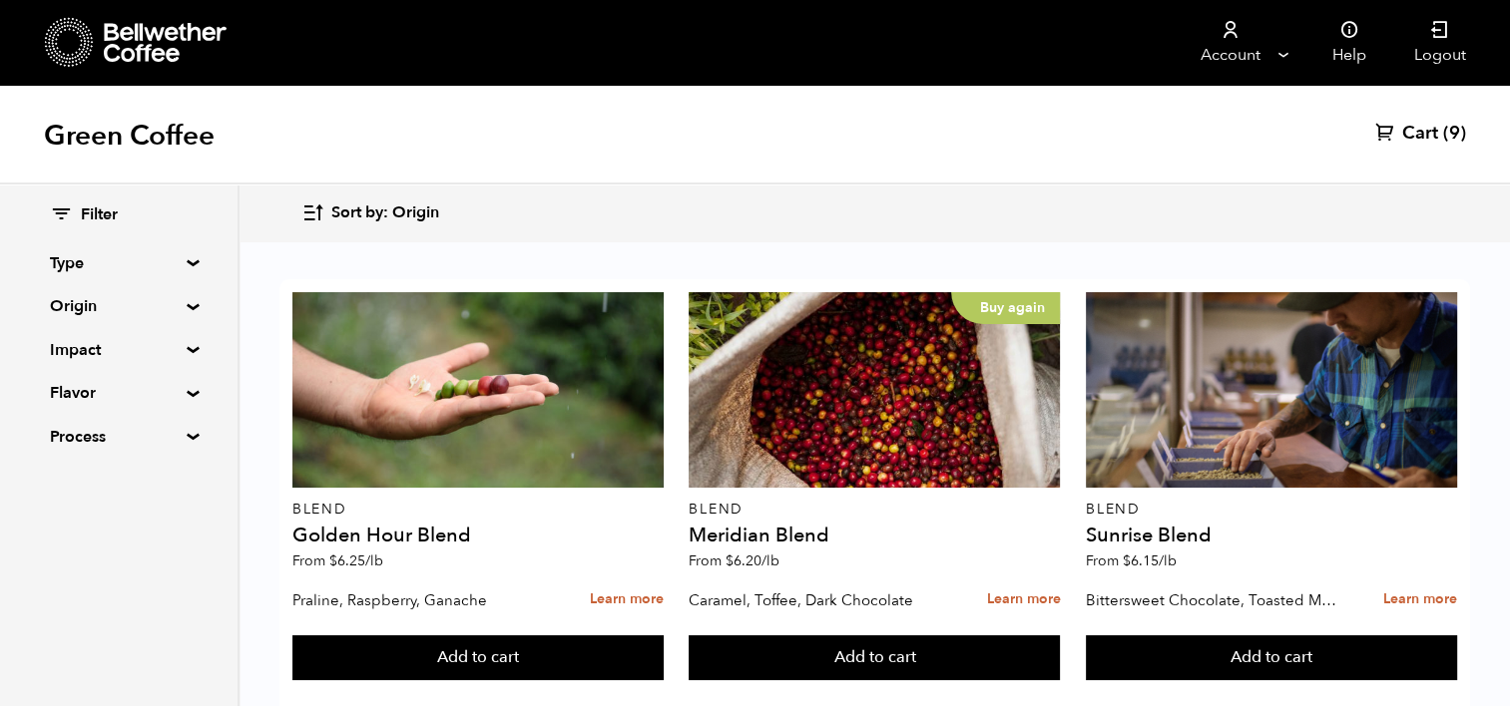
scroll to position [1896, 0]
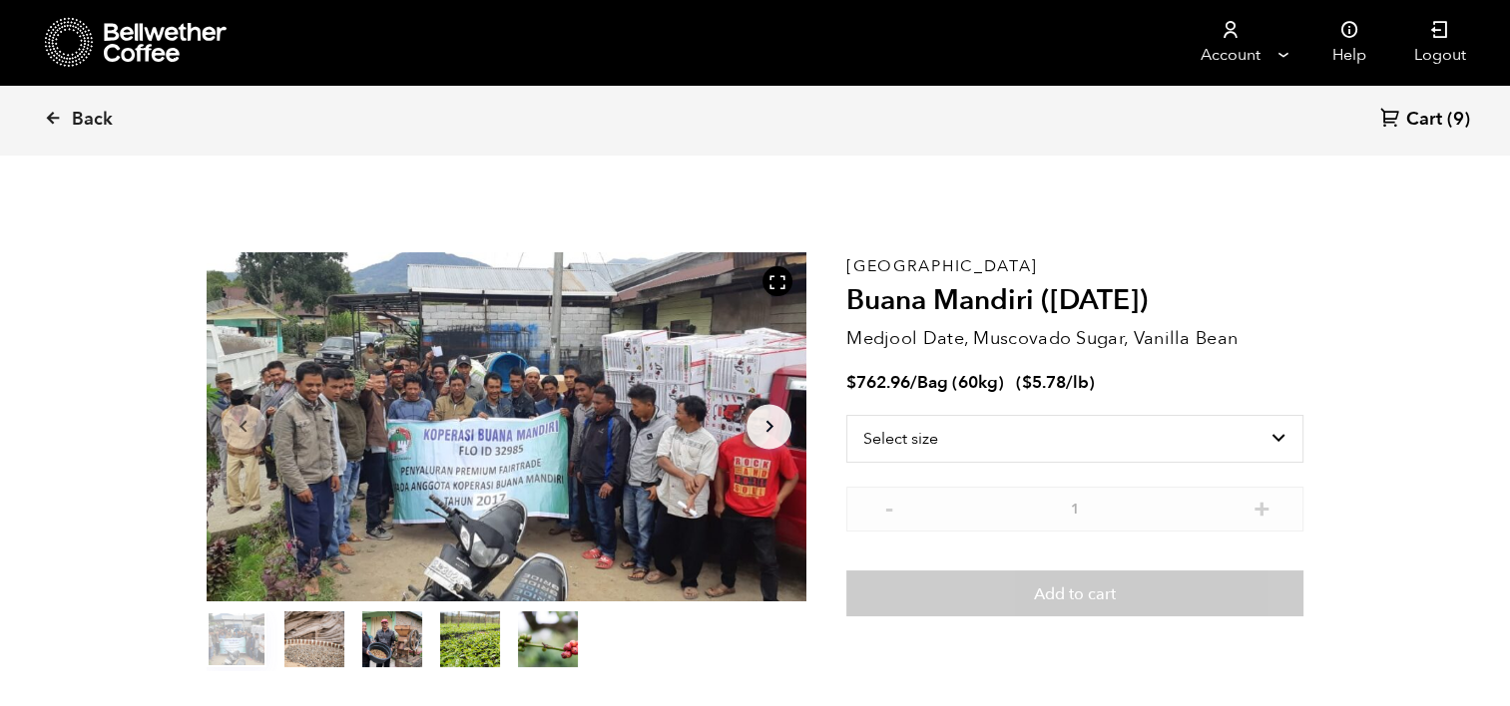
scroll to position [867, 1063]
click at [1284, 439] on select "Select size Bag (60kg) (132 lbs)" at bounding box center [1074, 439] width 457 height 48
select select "bag-3"
click at [846, 415] on select "Select size Bag (60kg) (132 lbs)" at bounding box center [1074, 439] width 457 height 48
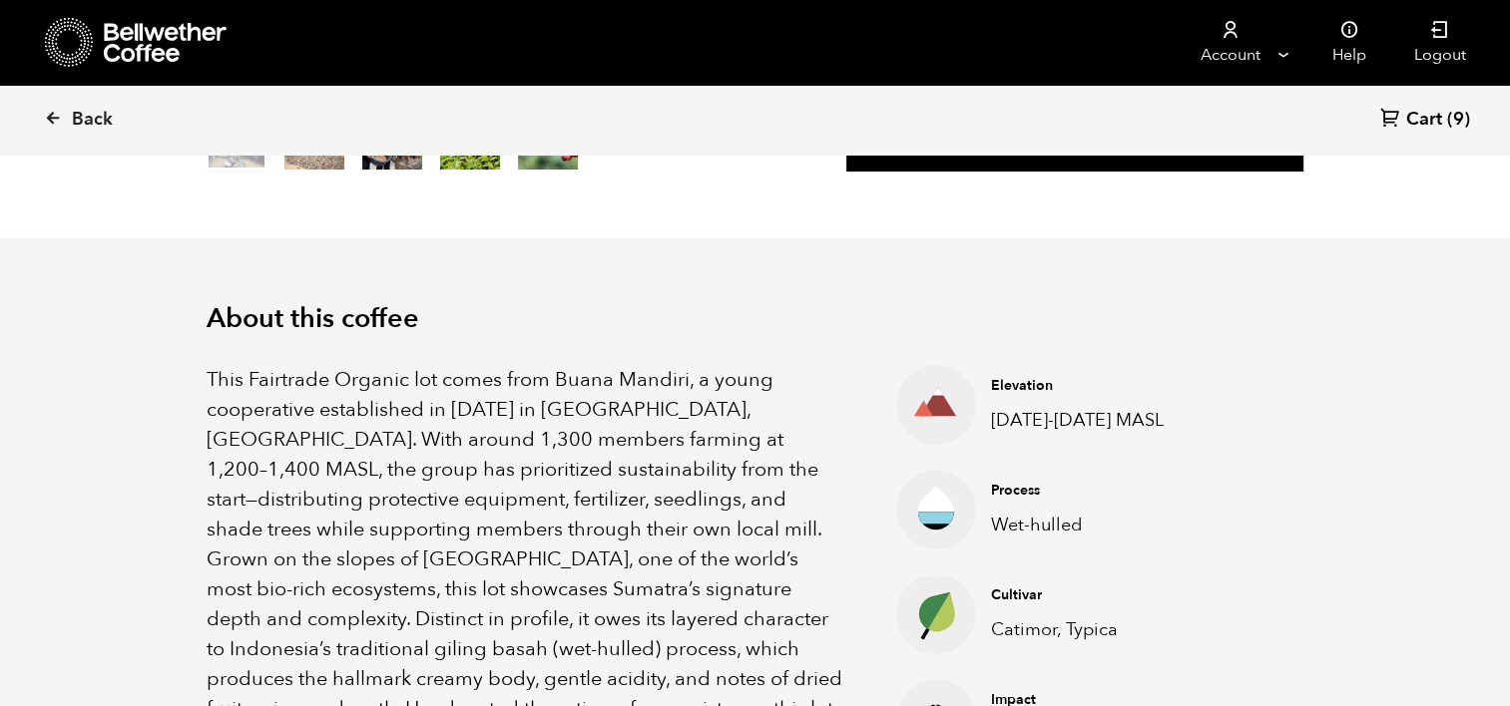
scroll to position [439, 0]
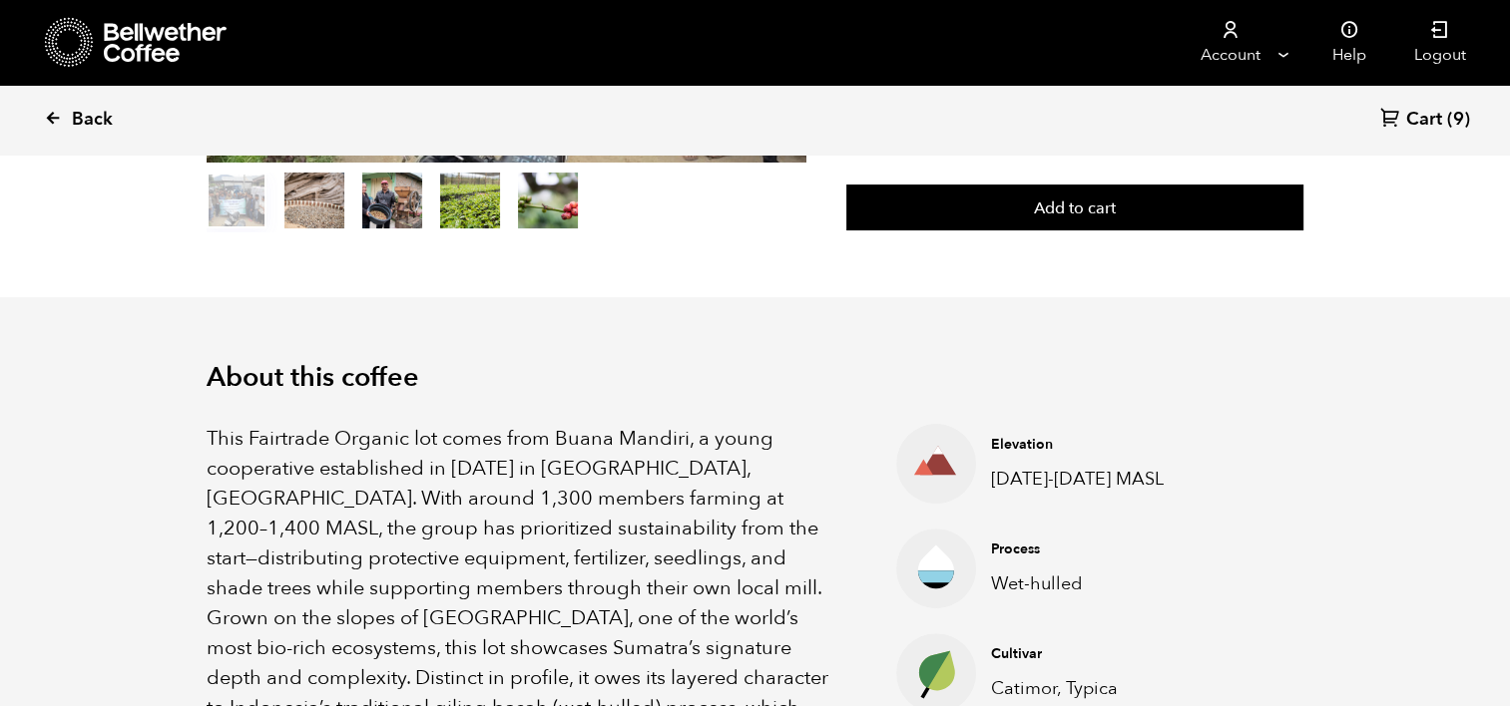
click at [61, 123] on icon at bounding box center [53, 118] width 18 height 18
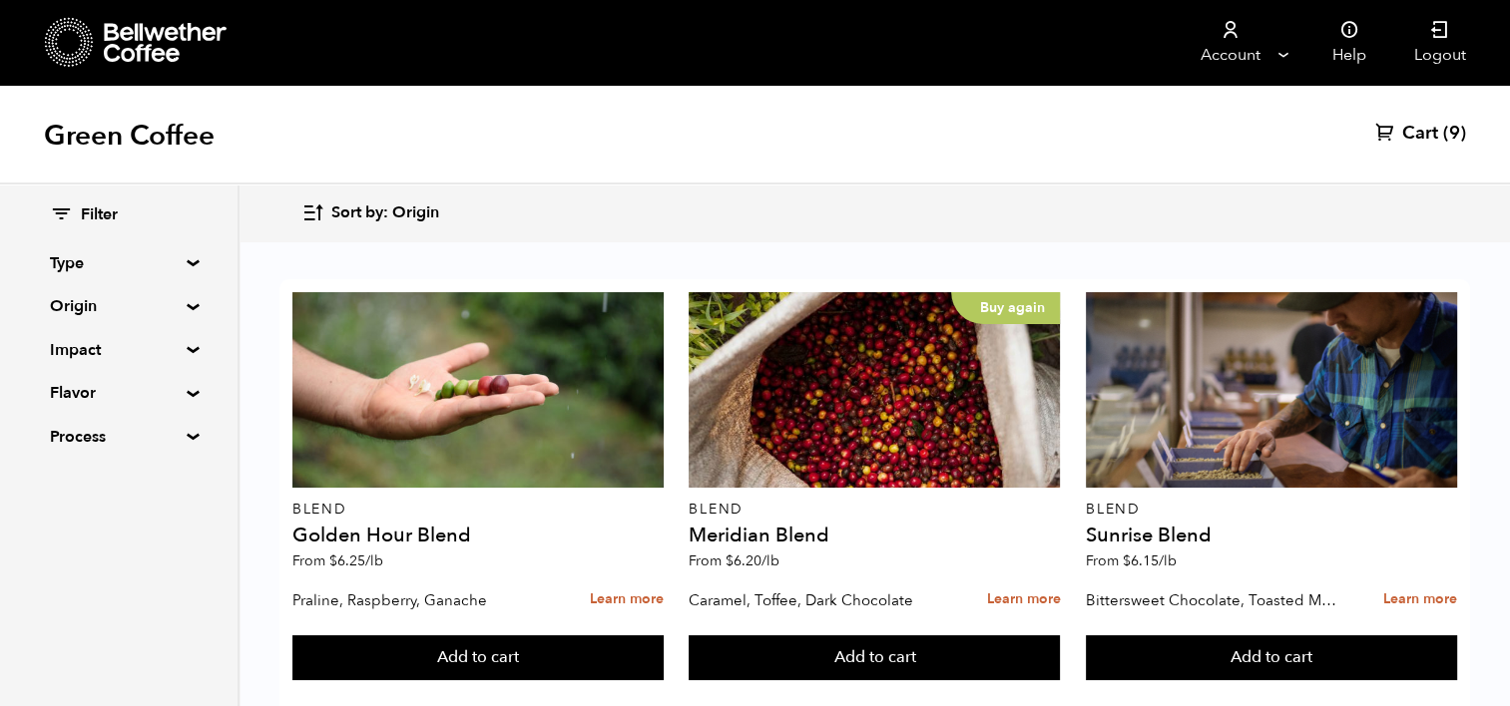
scroll to position [2107, 0]
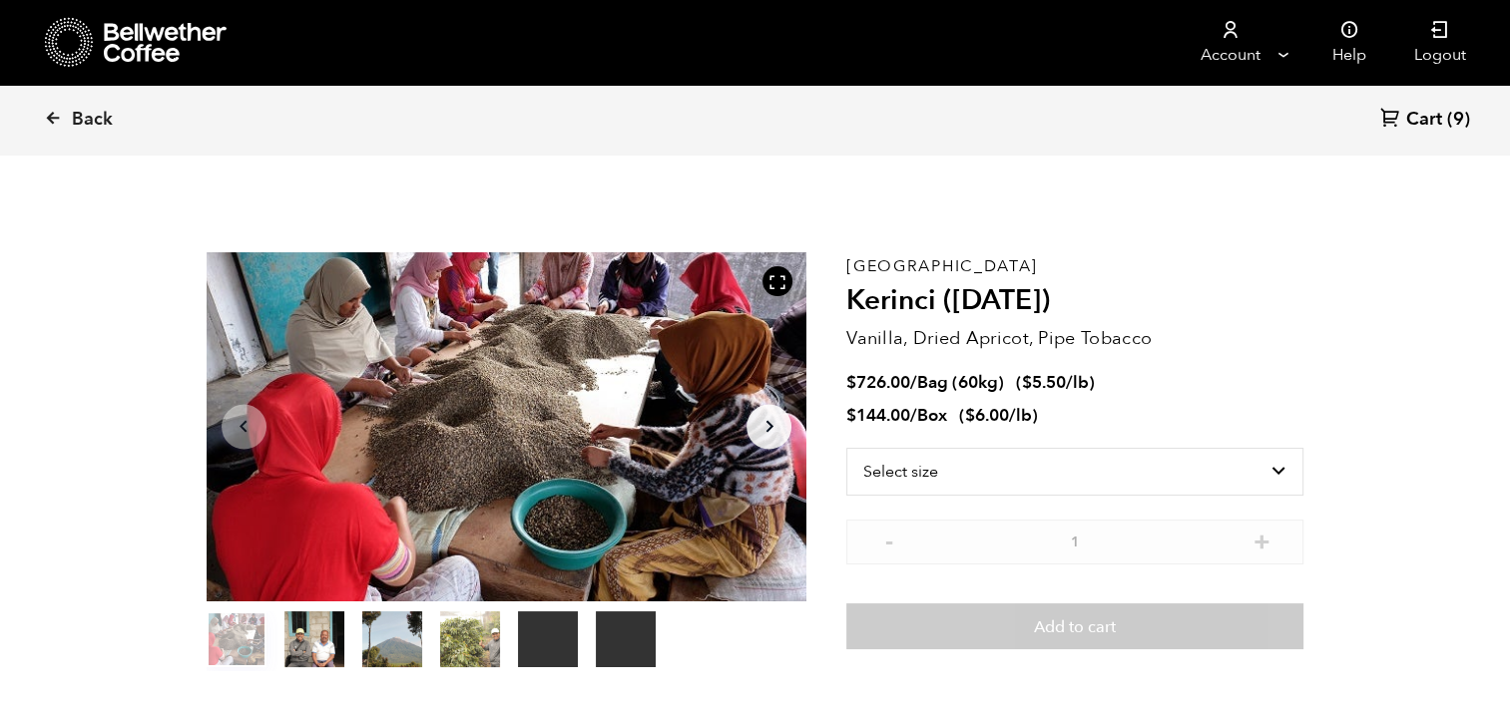
scroll to position [867, 1063]
click at [1000, 461] on select "Select size Bag (60kg) (132 lbs) Box (24 lbs)" at bounding box center [1074, 472] width 457 height 48
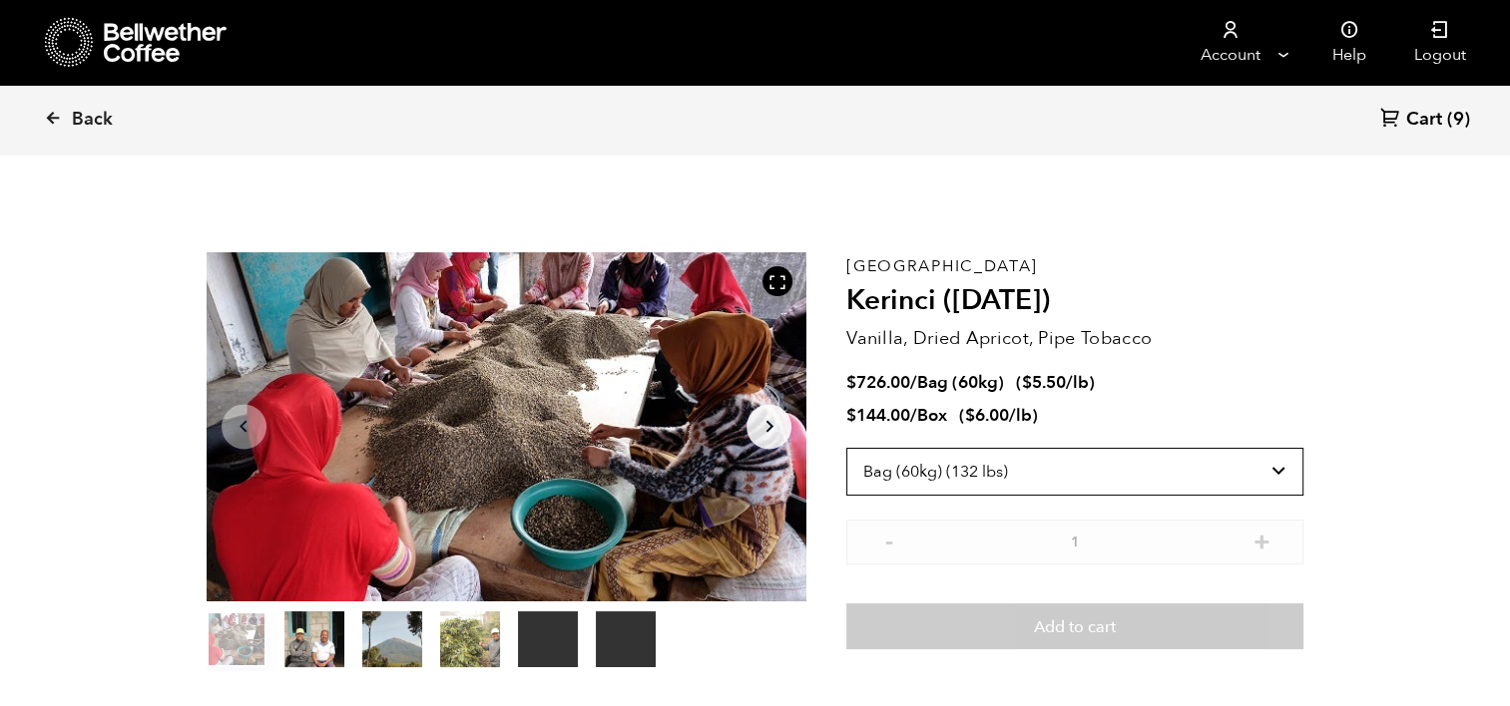
click at [846, 448] on select "Select size Bag (60kg) (132 lbs) Box (24 lbs)" at bounding box center [1074, 472] width 457 height 48
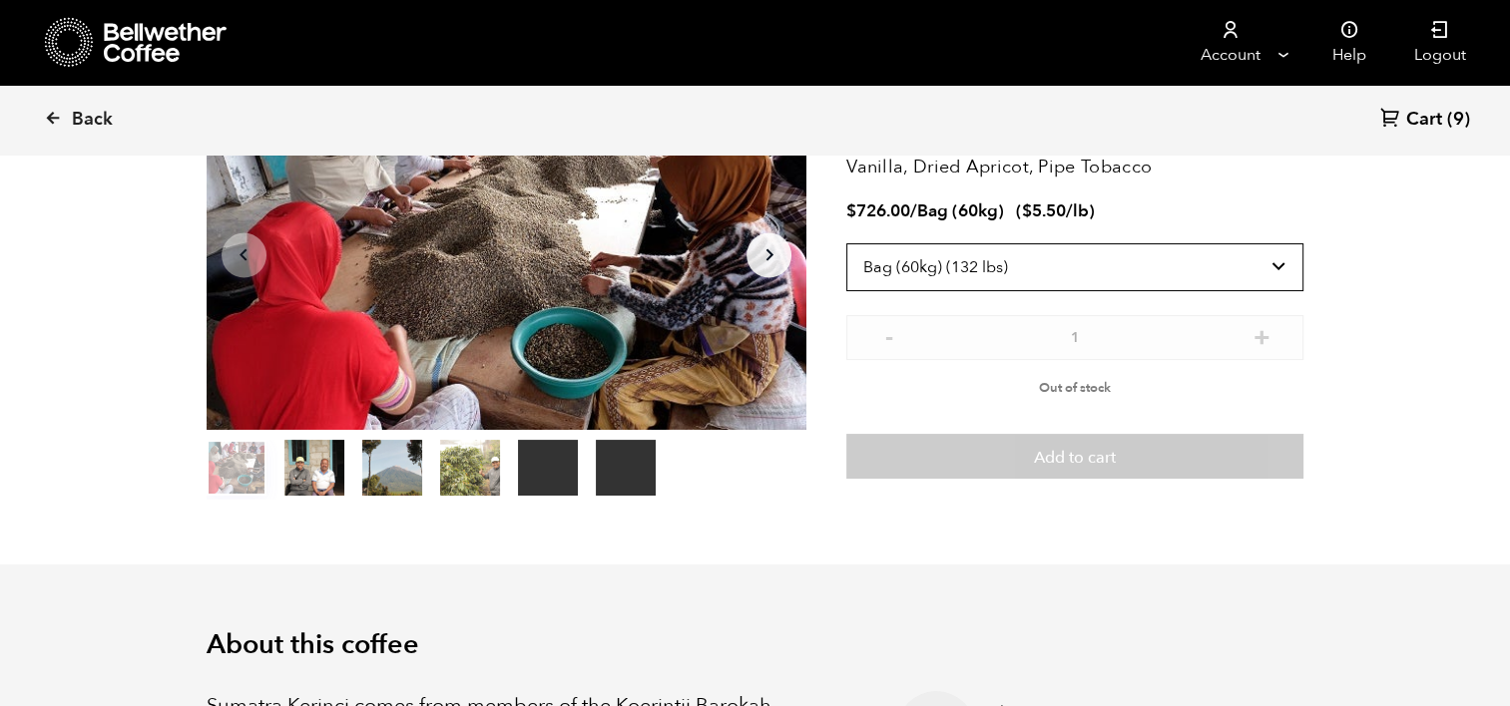
scroll to position [154, 0]
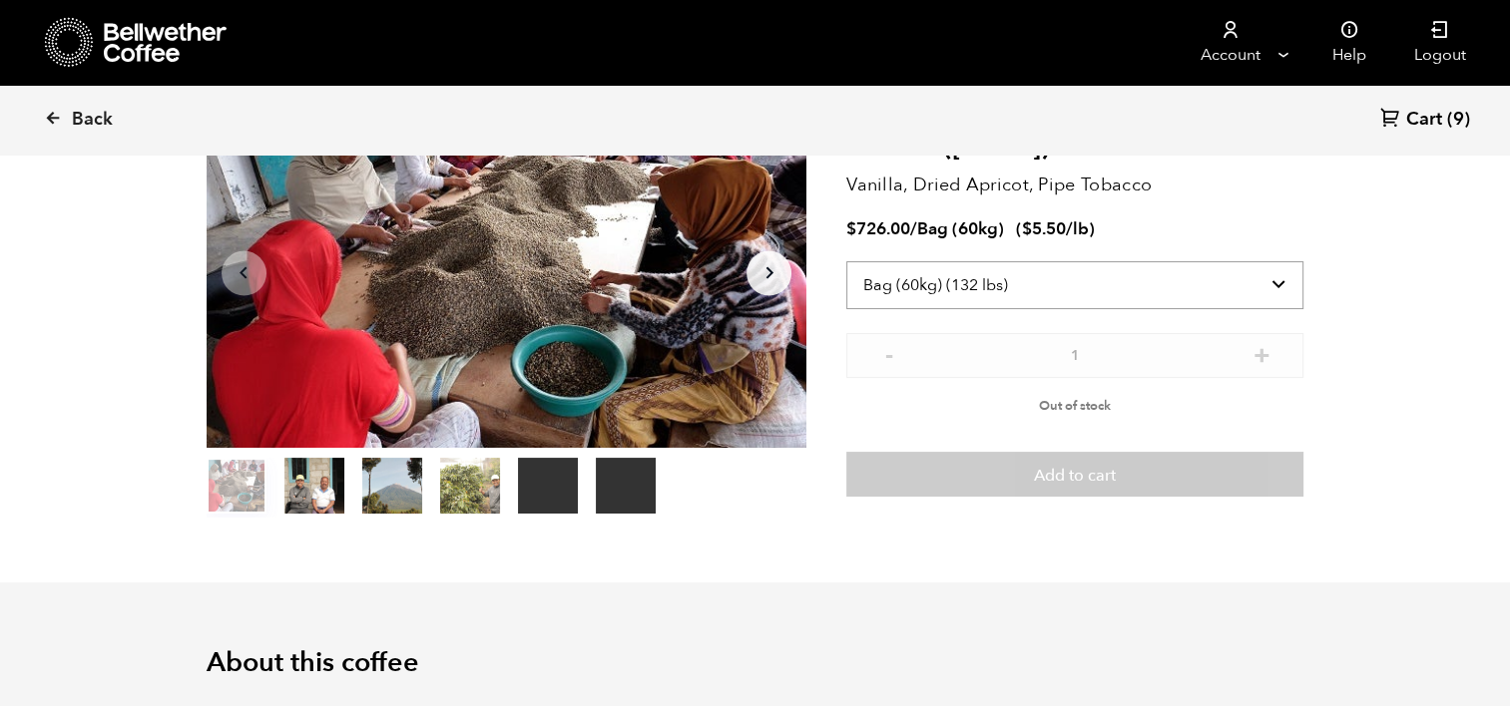
click at [1281, 291] on select "Select size Bag (60kg) (132 lbs) Box (24 lbs)" at bounding box center [1074, 285] width 457 height 48
select select "box"
click at [846, 261] on select "Select size Bag (60kg) (132 lbs) Box (24 lbs)" at bounding box center [1074, 285] width 457 height 48
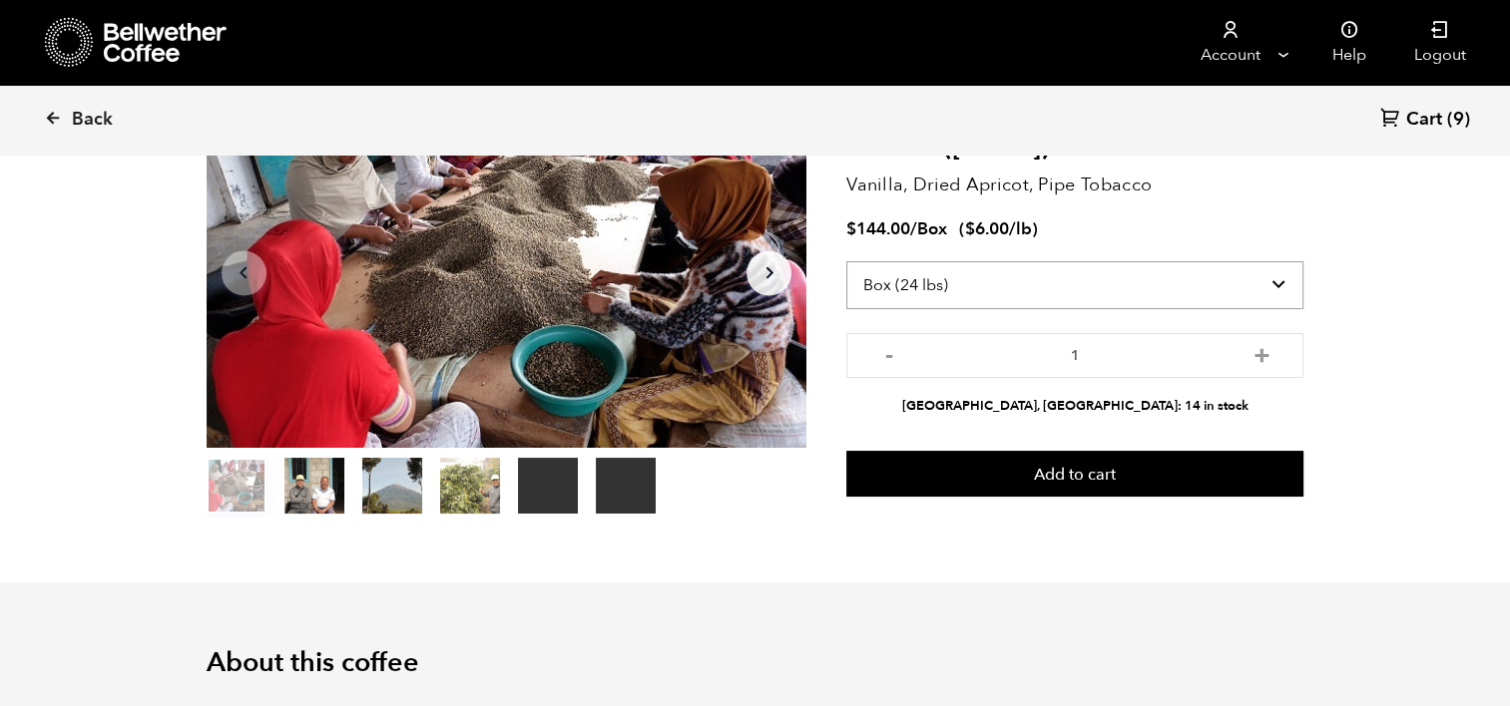
click at [1281, 289] on select "Select size Bag (60kg) (132 lbs) Box (24 lbs)" at bounding box center [1074, 285] width 457 height 48
click at [84, 127] on span "Back" at bounding box center [92, 120] width 41 height 24
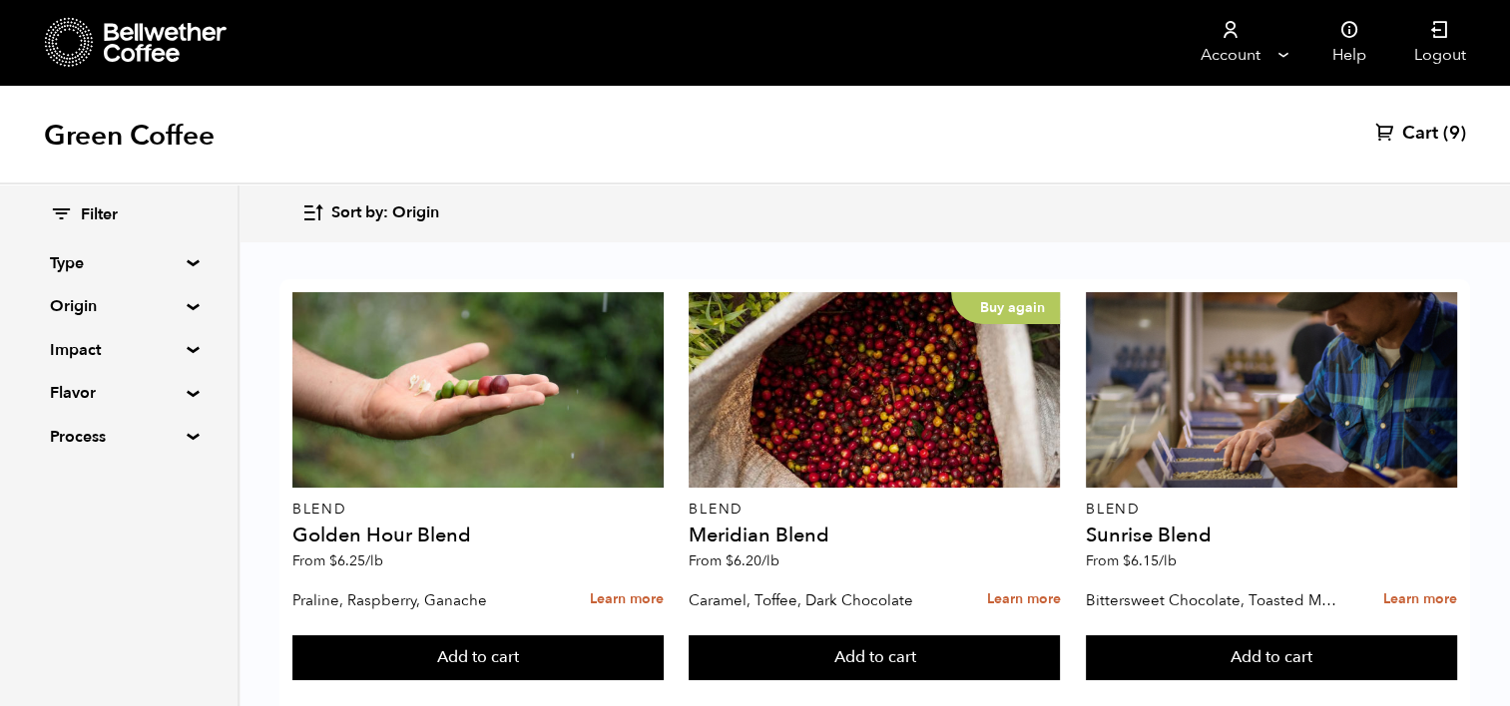
scroll to position [1820, 0]
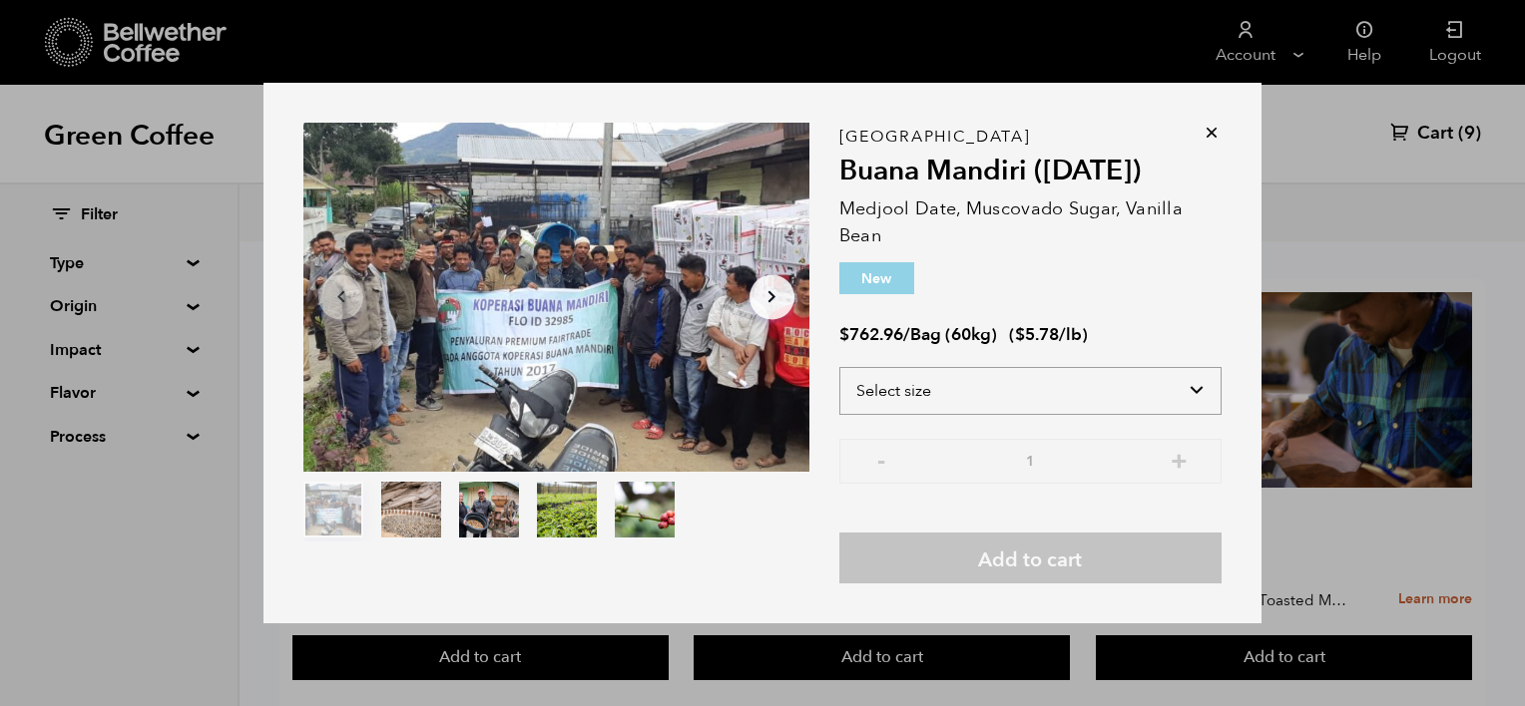
click at [1189, 400] on select "Select size Bag (60kg) (132 lbs)" at bounding box center [1030, 391] width 382 height 48
select select "bag-3"
click at [839, 367] on select "Select size Bag (60kg) (132 lbs)" at bounding box center [1030, 391] width 382 height 48
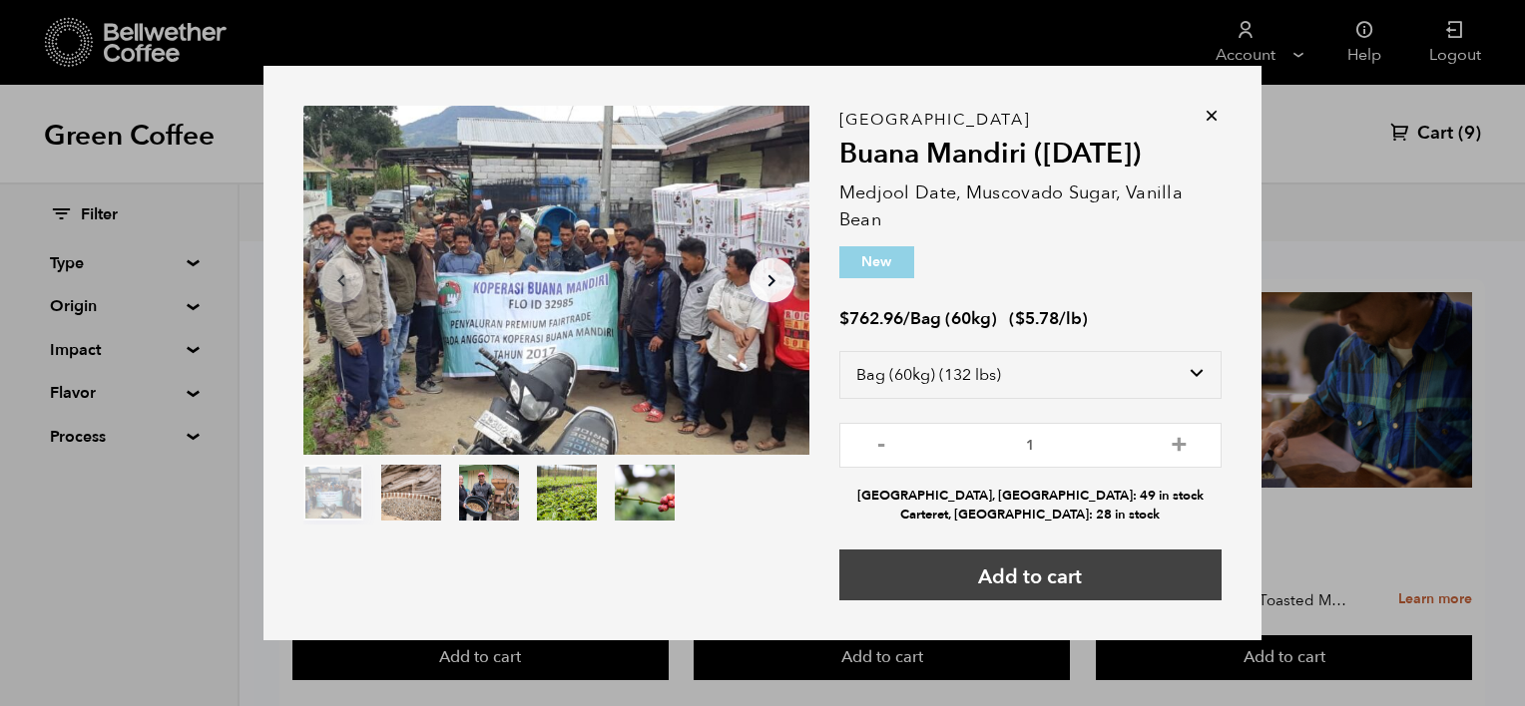
click at [1074, 555] on button "Add to cart" at bounding box center [1030, 575] width 382 height 51
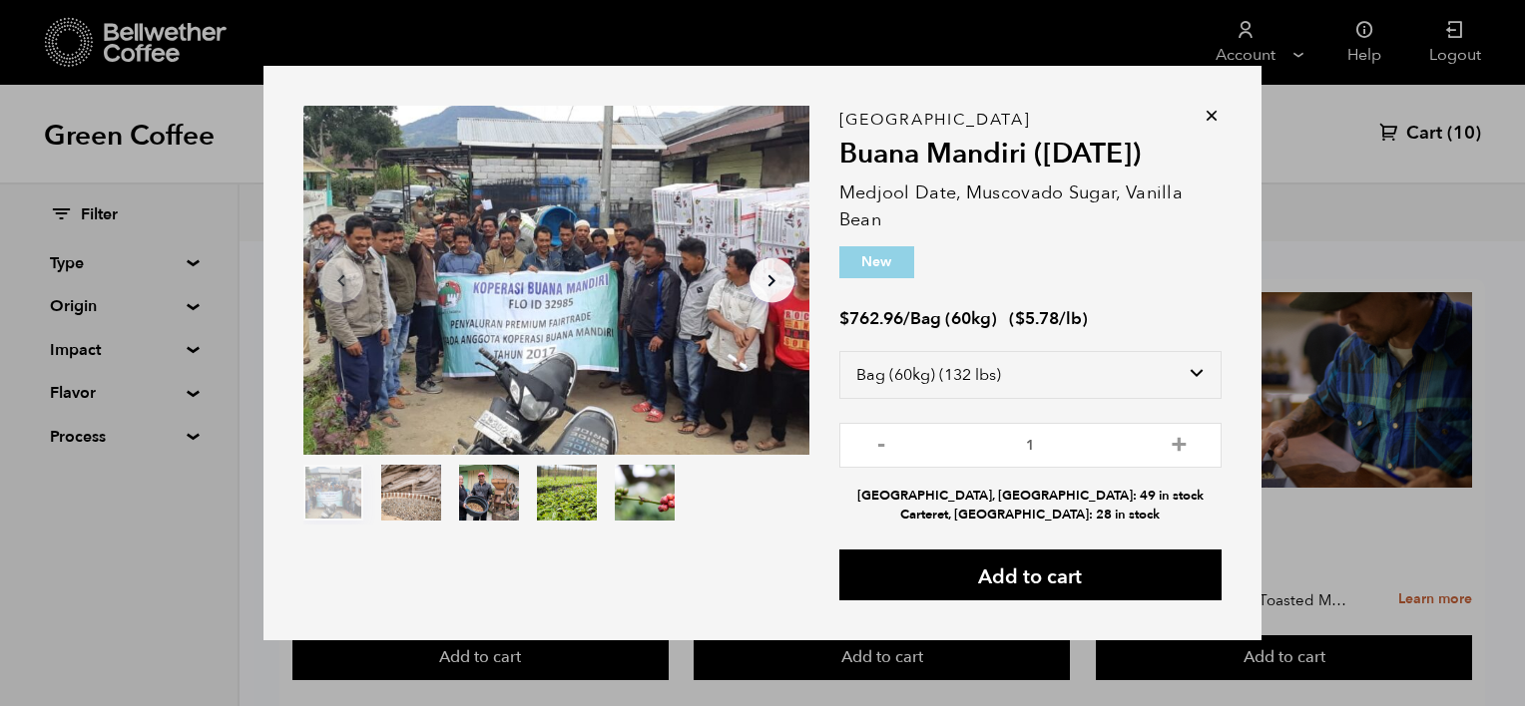
click at [1202, 119] on icon at bounding box center [1211, 116] width 20 height 20
